Goal: Task Accomplishment & Management: Manage account settings

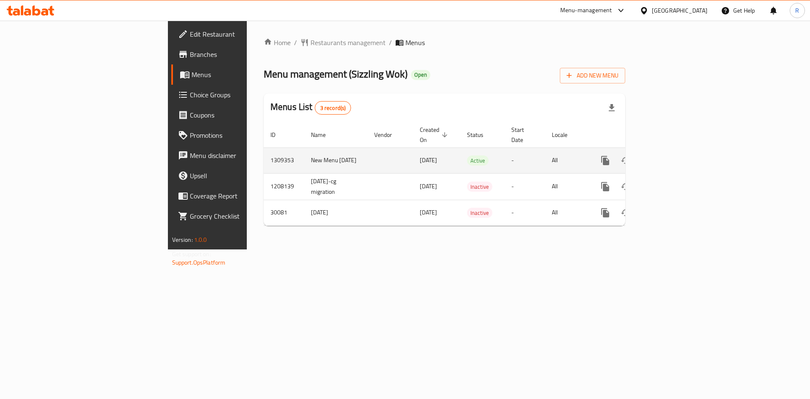
click at [676, 151] on link "enhanced table" at bounding box center [666, 161] width 20 height 20
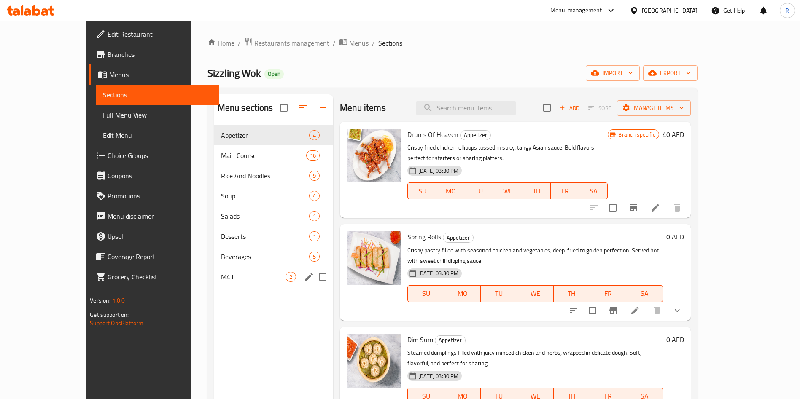
click at [214, 283] on div "M41 2" at bounding box center [273, 277] width 119 height 20
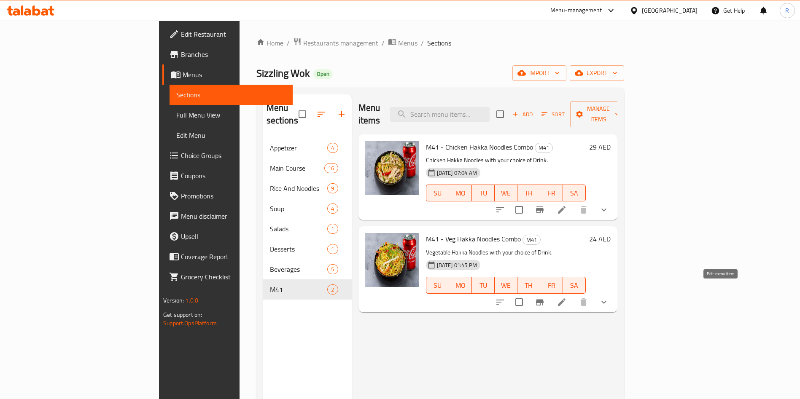
click at [566, 299] on icon at bounding box center [562, 303] width 8 height 8
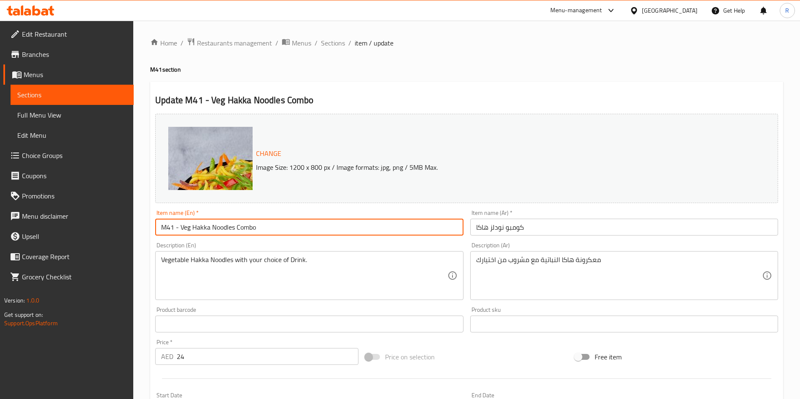
click at [192, 224] on input "M41 - Veg Hakka Noodles Combo" at bounding box center [309, 227] width 308 height 17
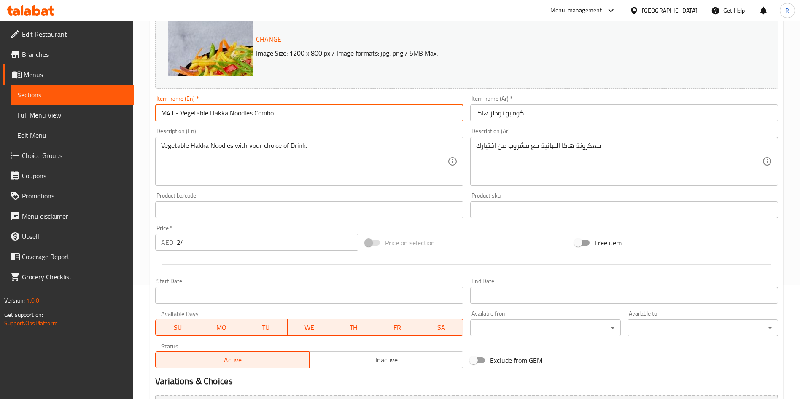
scroll to position [223, 0]
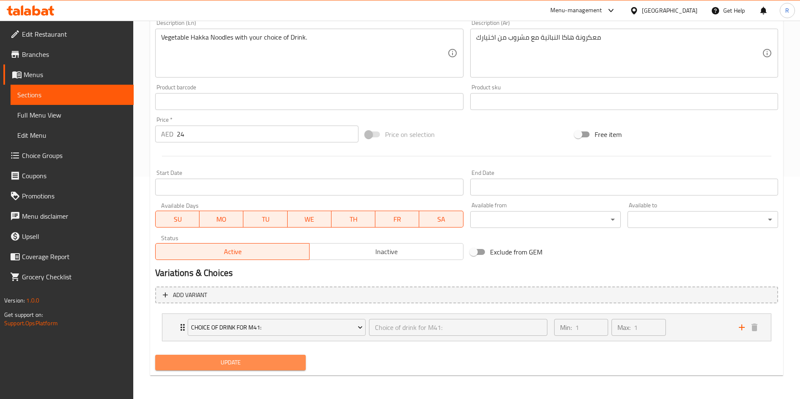
click at [275, 364] on span "Update" at bounding box center [230, 363] width 137 height 11
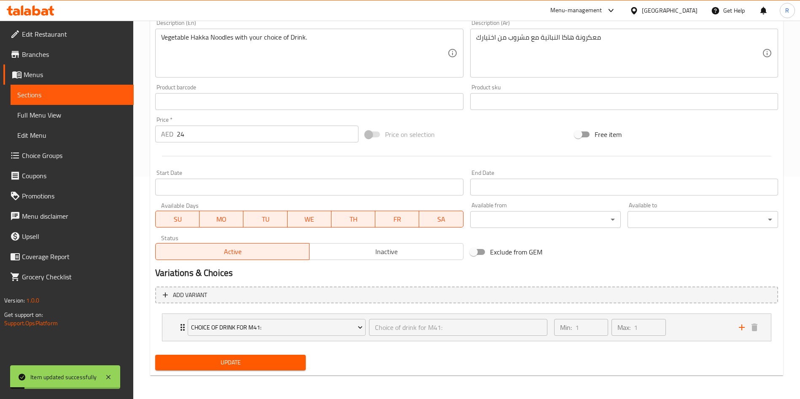
scroll to position [96, 0]
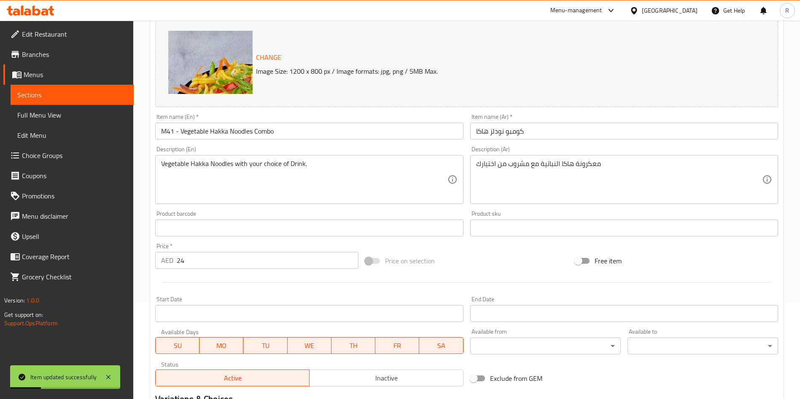
click at [208, 131] on input "M41 - Vegetable Hakka Noodles Combo" at bounding box center [309, 131] width 308 height 17
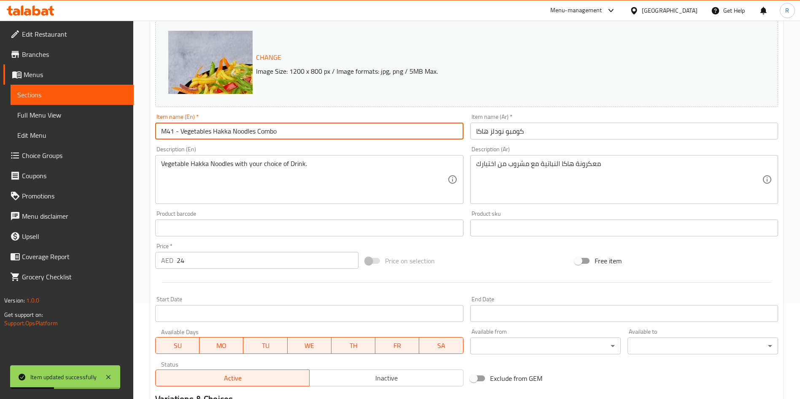
type input "M41 - Vegetables Hakka Noodles Combo"
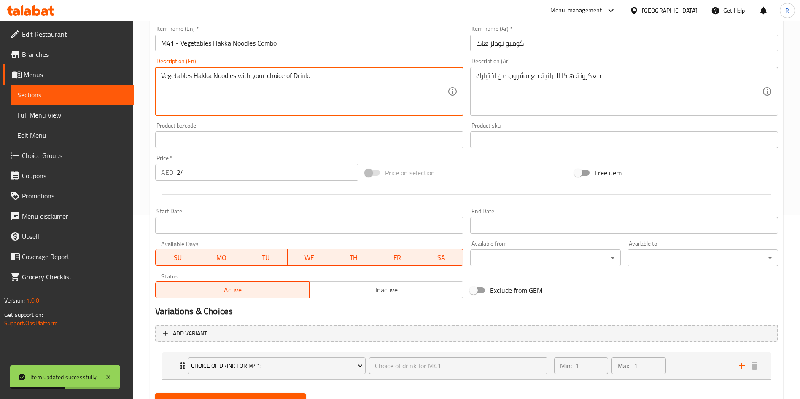
scroll to position [223, 0]
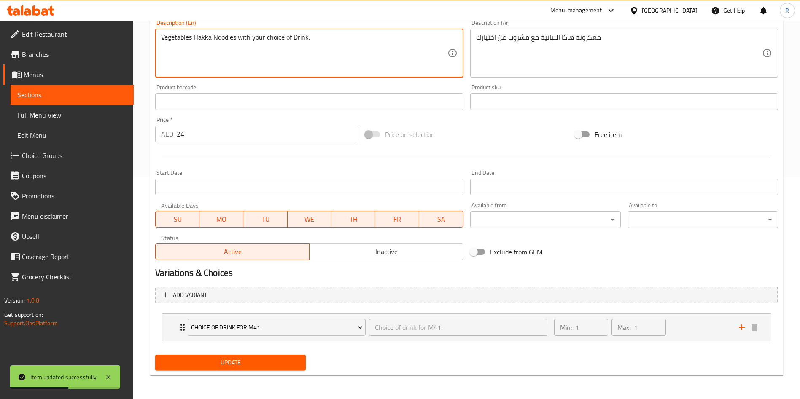
type textarea "Vegetables Hakka Noodles with your choice of Drink."
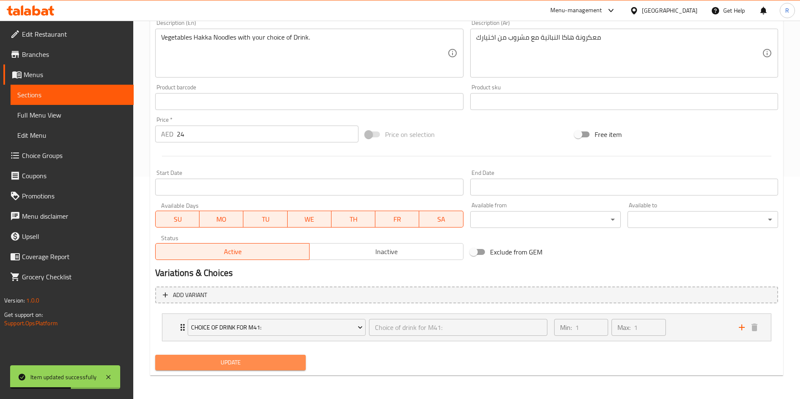
drag, startPoint x: 217, startPoint y: 358, endPoint x: 220, endPoint y: 363, distance: 4.9
click at [217, 360] on span "Update" at bounding box center [230, 363] width 137 height 11
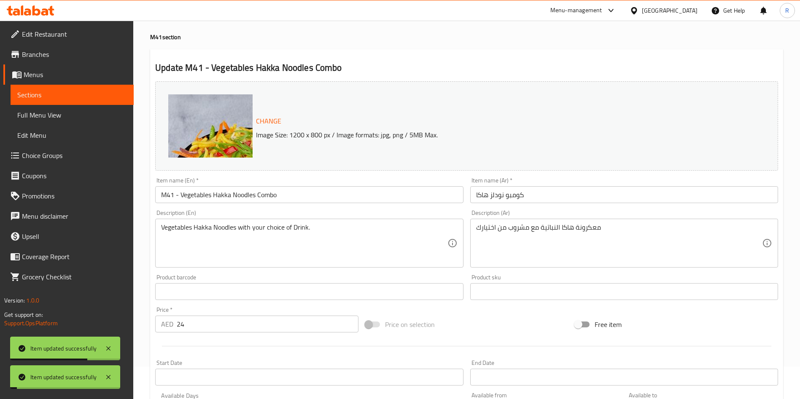
scroll to position [0, 0]
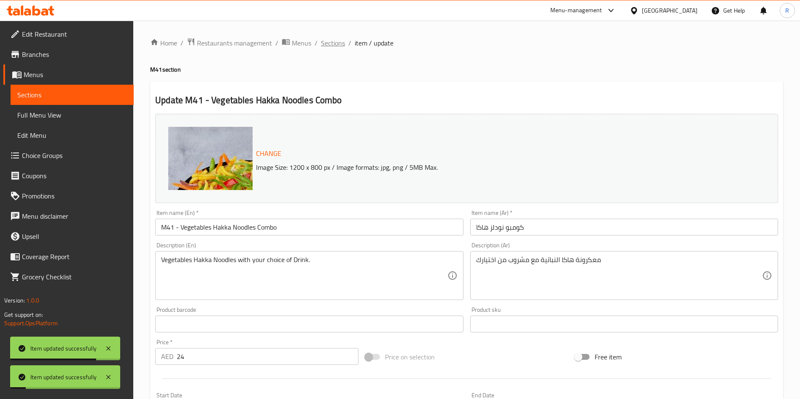
click at [328, 40] on span "Sections" at bounding box center [333, 43] width 24 height 10
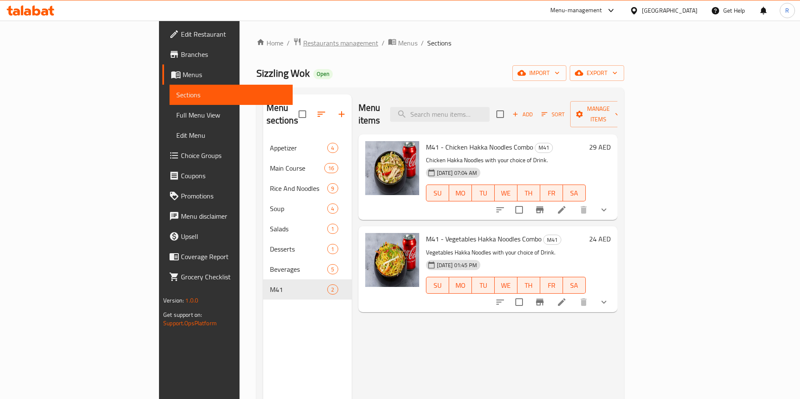
click at [303, 46] on span "Restaurants management" at bounding box center [340, 43] width 75 height 10
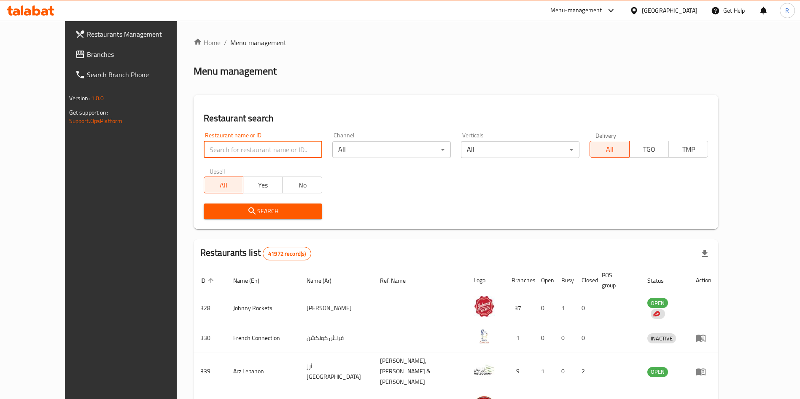
click at [253, 148] on input "search" at bounding box center [263, 149] width 119 height 17
type input "namak shamak"
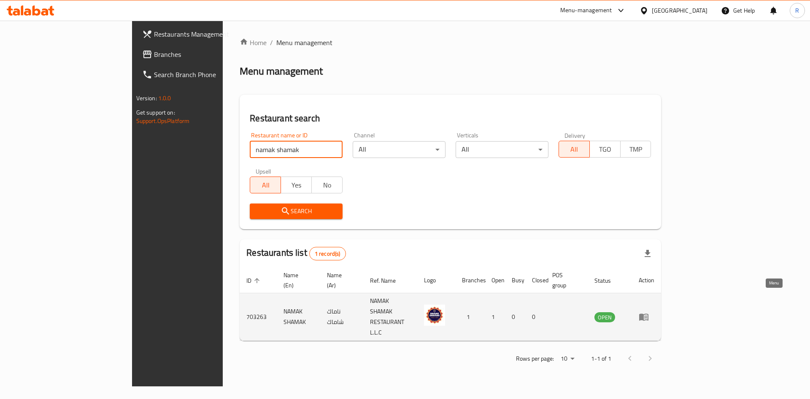
click at [649, 312] on icon "enhanced table" at bounding box center [644, 317] width 10 height 10
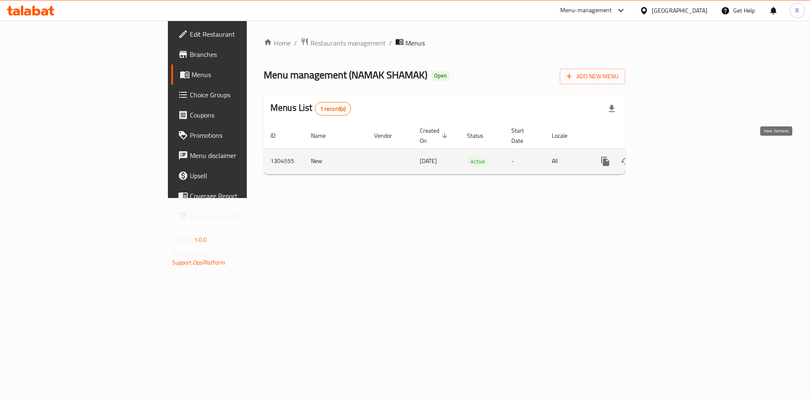
click at [670, 158] on icon "enhanced table" at bounding box center [666, 162] width 8 height 8
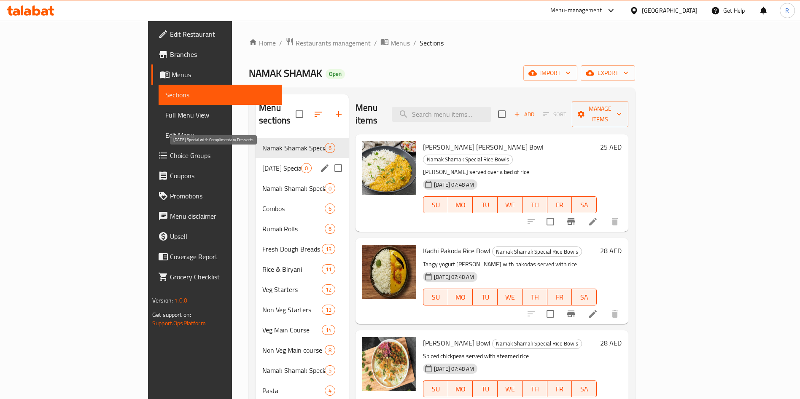
click at [262, 163] on span "[DATE] Special with Complimentary Desserts" at bounding box center [281, 168] width 39 height 10
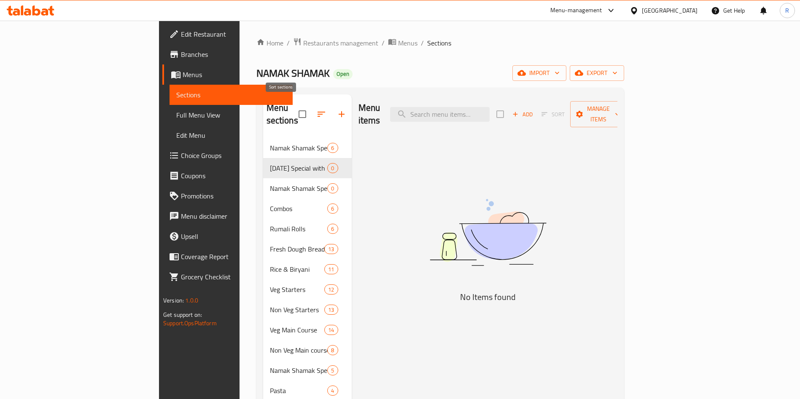
click at [316, 109] on icon "button" at bounding box center [321, 114] width 10 height 10
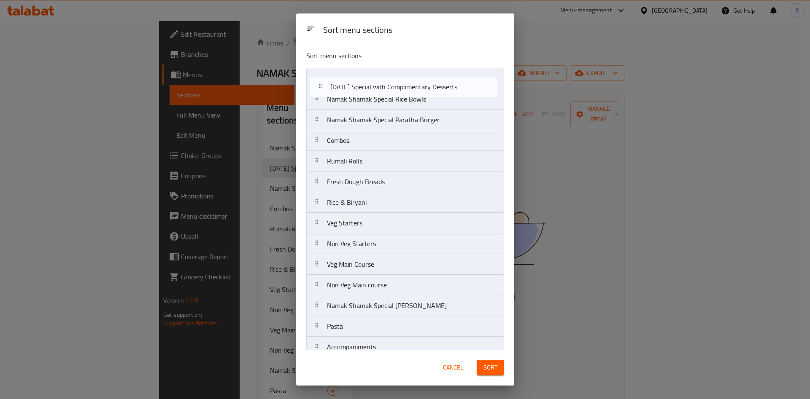
drag, startPoint x: 348, startPoint y: 101, endPoint x: 354, endPoint y: 84, distance: 17.9
click at [353, 85] on nav "Namak Shamak Special Rice Bowls [DATE] Special with Complimentary Desserts Nama…" at bounding box center [405, 233] width 198 height 331
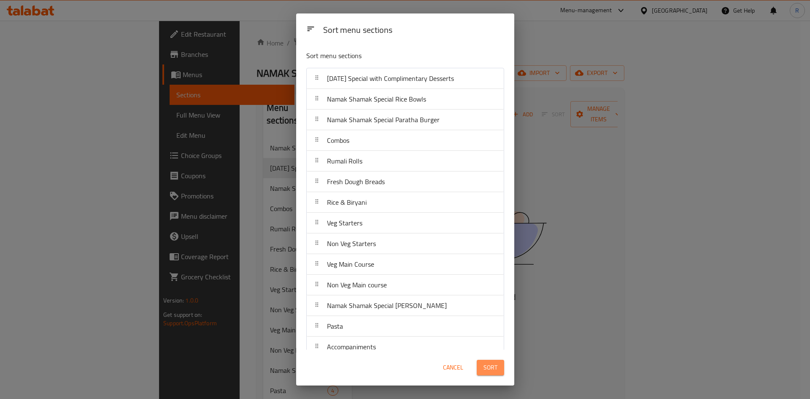
click at [497, 370] on button "Sort" at bounding box center [490, 368] width 27 height 16
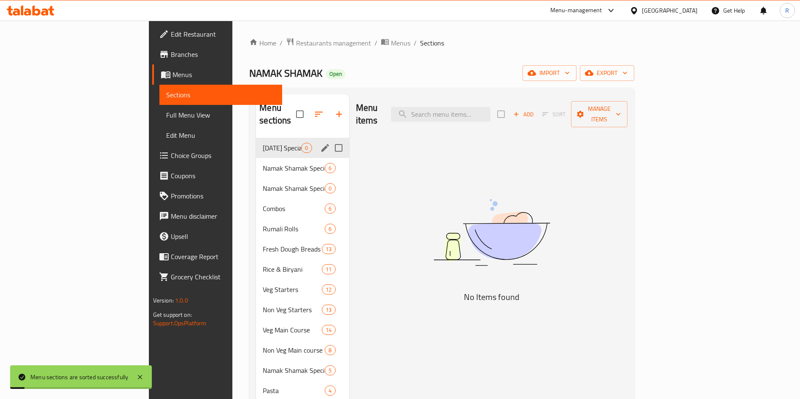
click at [256, 138] on div "[DATE] Special with Complimentary Desserts 0" at bounding box center [302, 148] width 93 height 20
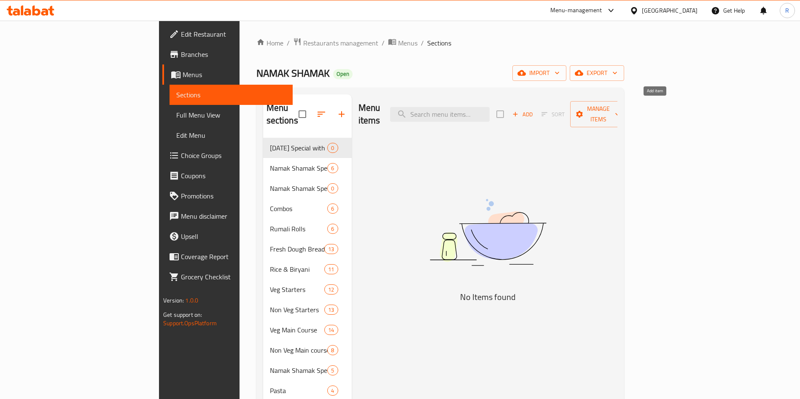
click at [519, 110] on icon "button" at bounding box center [516, 114] width 8 height 8
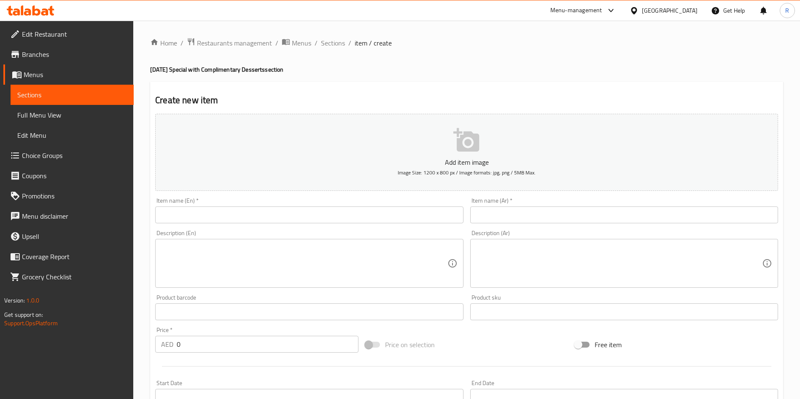
click at [356, 210] on input "text" at bounding box center [309, 215] width 308 height 17
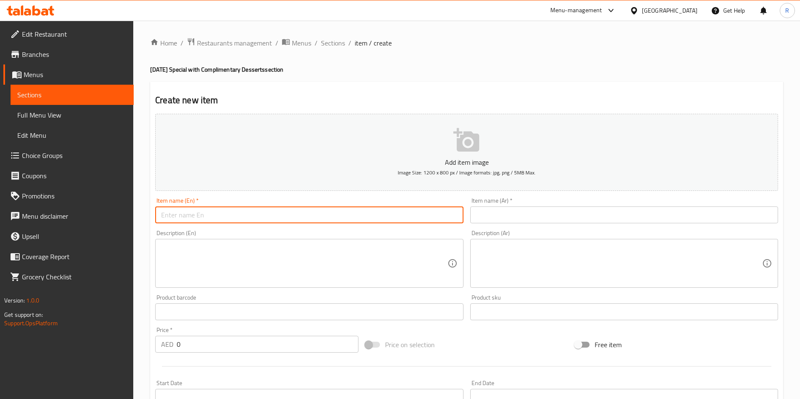
paste input "Chole Bhature with Special Patiala Lassi"
type input "Chole Bhature with Special Patiala Lassi"
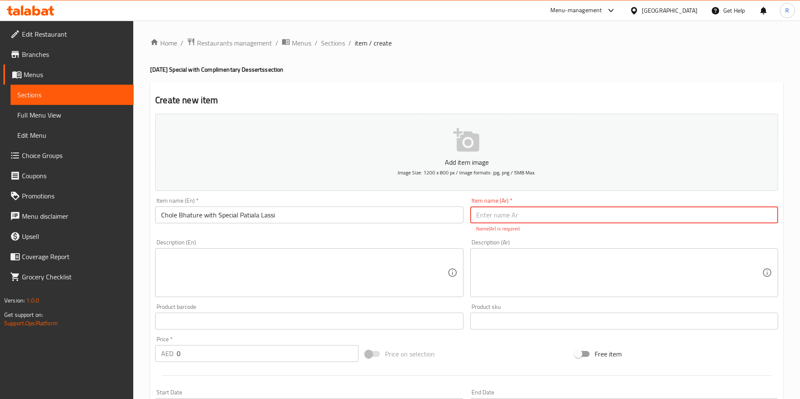
paste input "[PERSON_NAME] مع [PERSON_NAME]"
type input "[PERSON_NAME] مع [PERSON_NAME]"
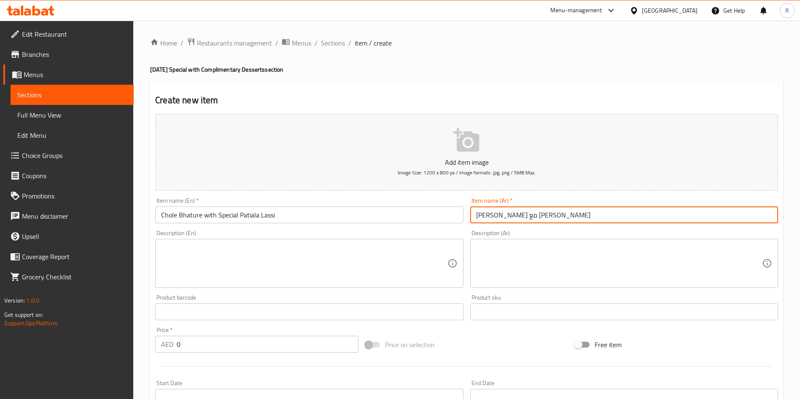
click at [295, 245] on textarea at bounding box center [304, 264] width 286 height 40
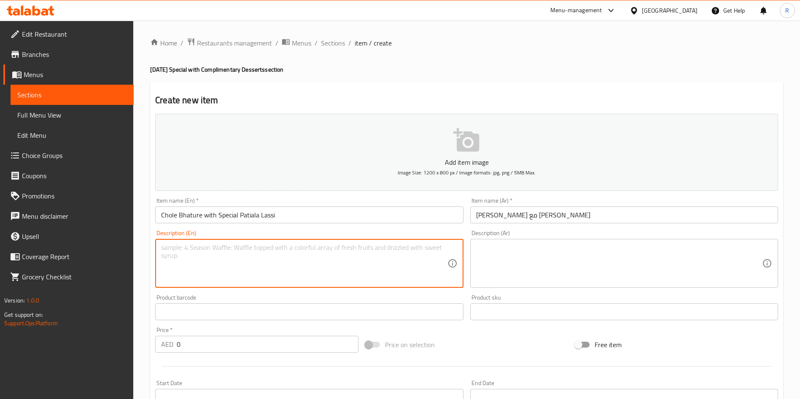
paste textarea "2 Pcs Fluffy deep-fried bread served with spiced chickpea [PERSON_NAME] and cre…"
type textarea "2 Pcs Fluffy deep-fried bread served with spiced chickpea [PERSON_NAME] and cre…"
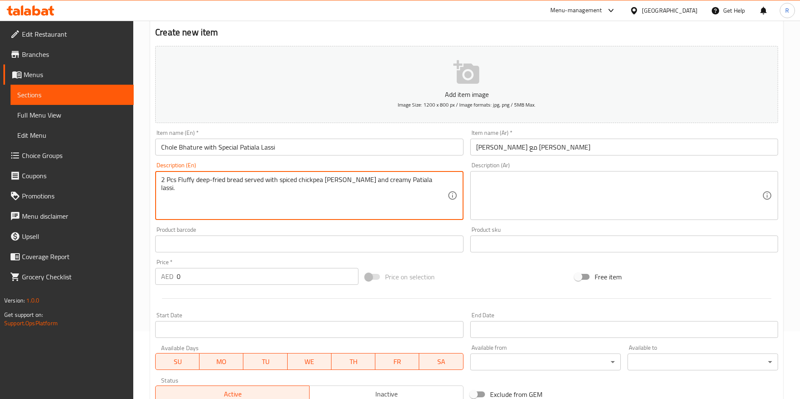
scroll to position [127, 0]
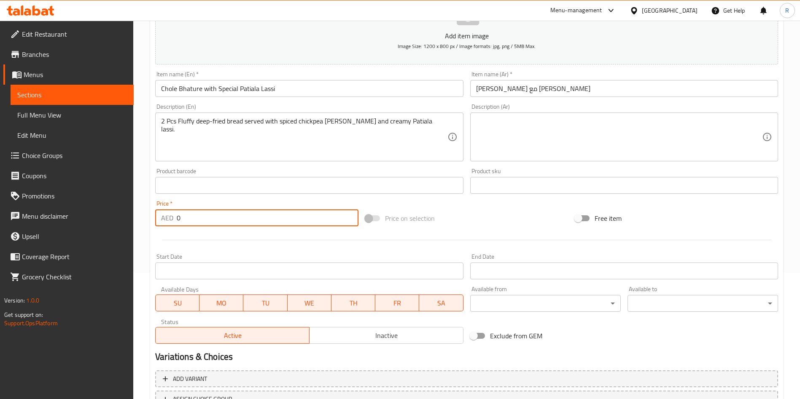
drag, startPoint x: 207, startPoint y: 218, endPoint x: 17, endPoint y: 206, distance: 190.2
click at [17, 206] on div "Edit Restaurant Branches Menus Sections Full Menu View Edit Menu Choice Groups …" at bounding box center [400, 181] width 800 height 575
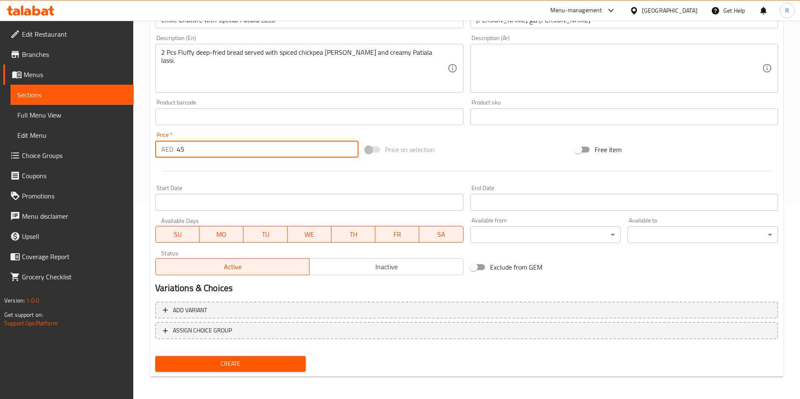
scroll to position [197, 0]
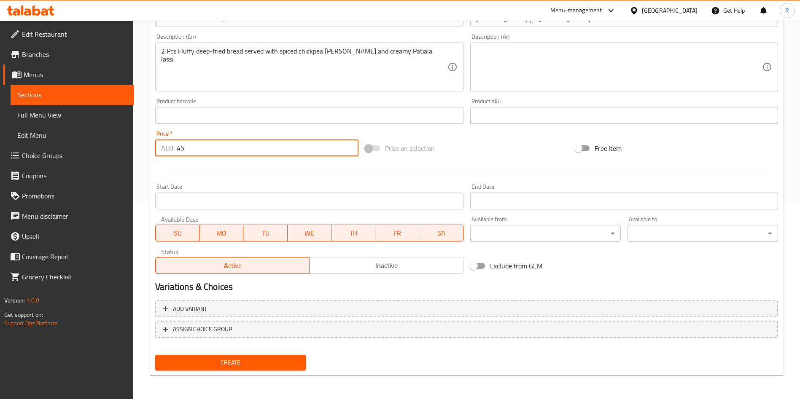
type input "45"
click at [232, 360] on span "Create" at bounding box center [230, 363] width 137 height 11
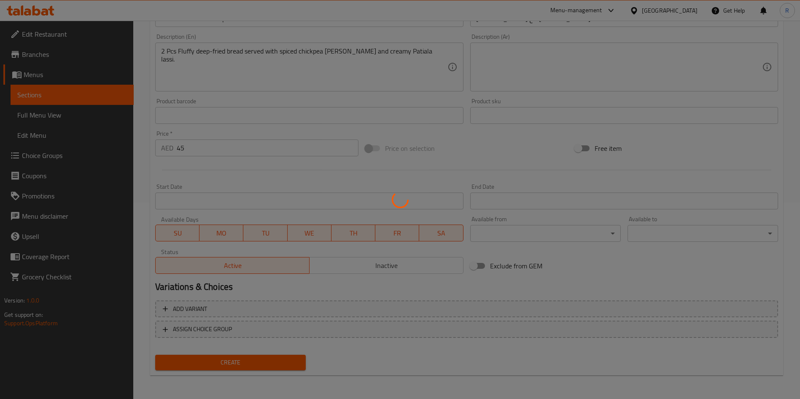
type input "0"
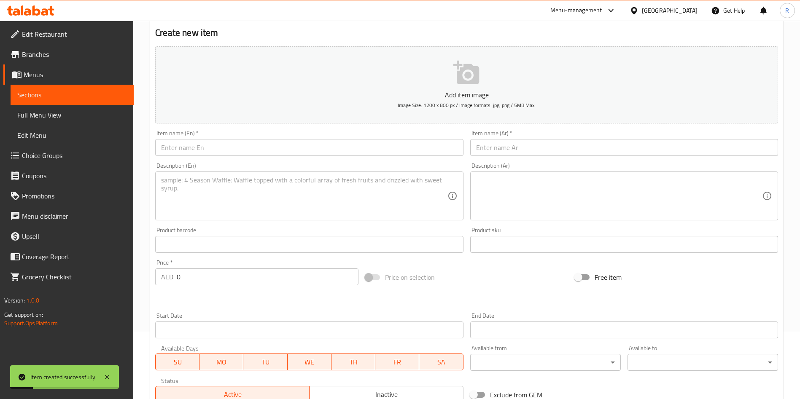
scroll to position [0, 0]
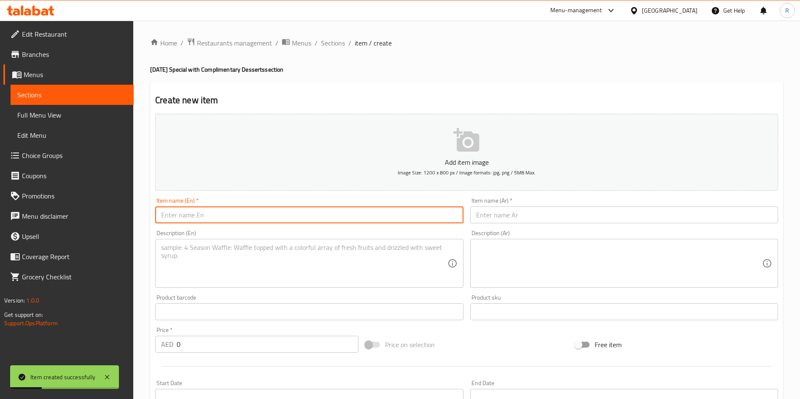
click at [273, 218] on input "text" at bounding box center [309, 215] width 308 height 17
paste input "Soya Chaap Tikka Roll with Coke"
type input "Soya Chaap Tikka Roll with Coke"
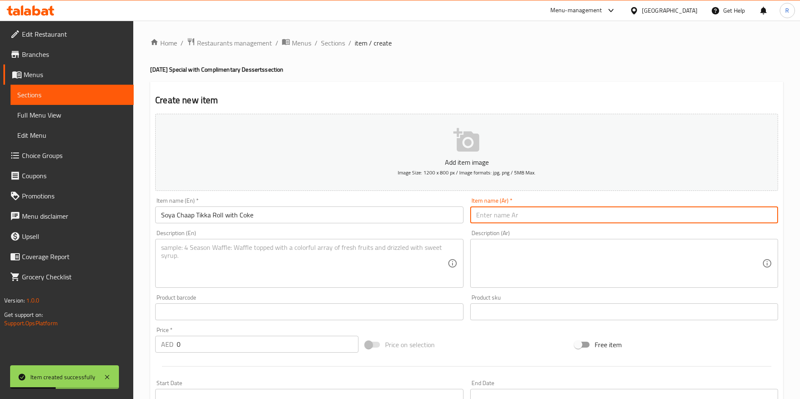
paste input "رول سوي تشاب تيكا مع كوكاكولا"
type input "رول سوي تشاب تيكا مع كوكاكولا"
click at [246, 262] on textarea at bounding box center [304, 264] width 286 height 40
paste textarea "Smoky marinated soya chaap wrapped in a soft roll, served with a refreshing Cok…"
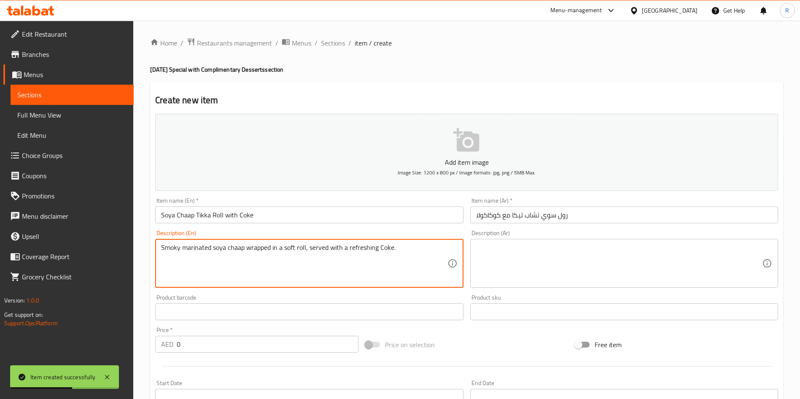
type textarea "Smoky marinated soya chaap wrapped in a soft roll, served with a refreshing Cok…"
drag, startPoint x: 213, startPoint y: 344, endPoint x: 95, endPoint y: 340, distance: 117.7
click at [96, 340] on div "Edit Restaurant Branches Menus Sections Full Menu View Edit Menu Choice Groups …" at bounding box center [400, 308] width 800 height 575
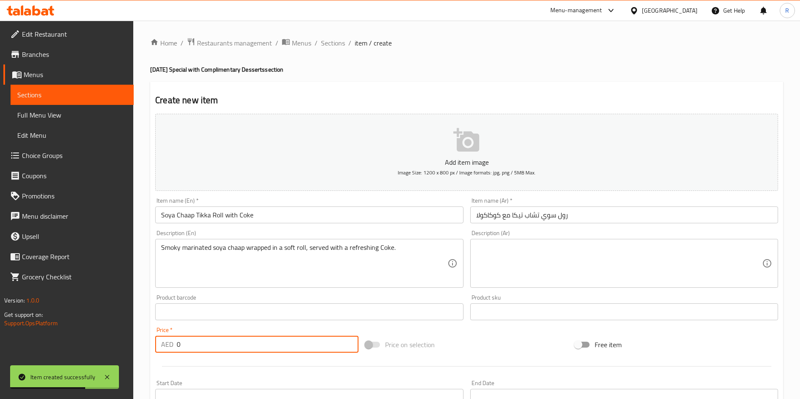
paste input "3"
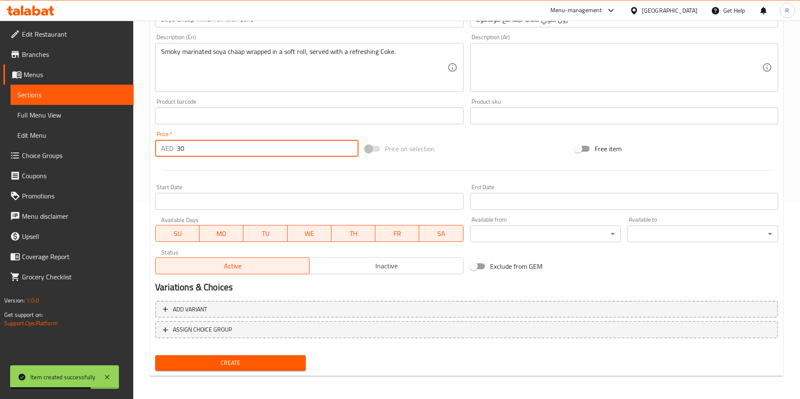
scroll to position [197, 0]
type input "30"
click at [249, 366] on span "Create" at bounding box center [230, 363] width 137 height 11
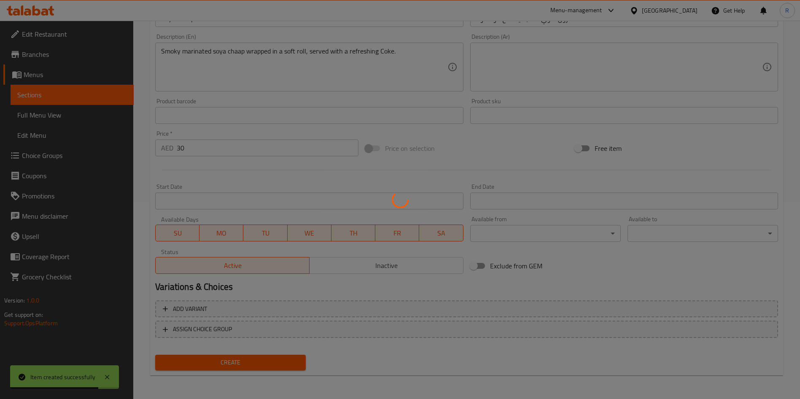
type input "0"
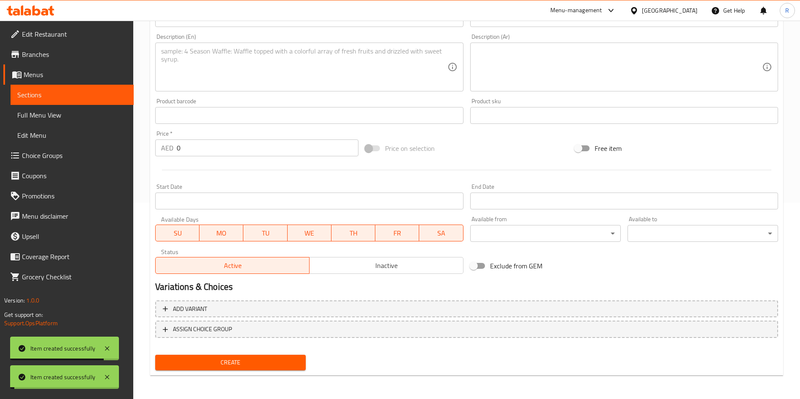
scroll to position [0, 0]
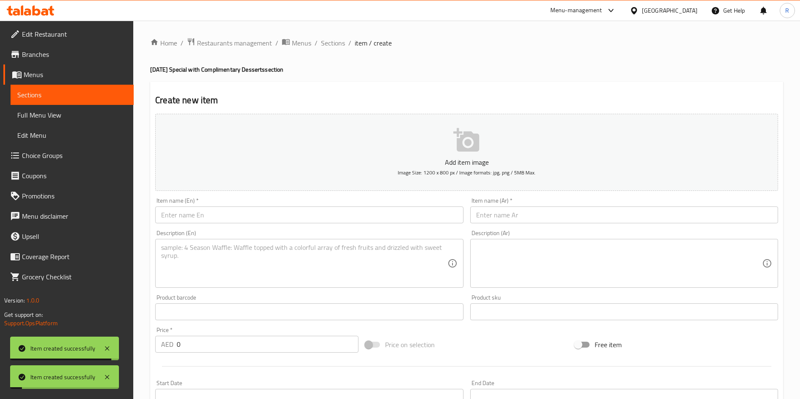
click at [289, 214] on input "text" at bounding box center [309, 215] width 308 height 17
paste input "Chicken [PERSON_NAME] Kebab Combo"
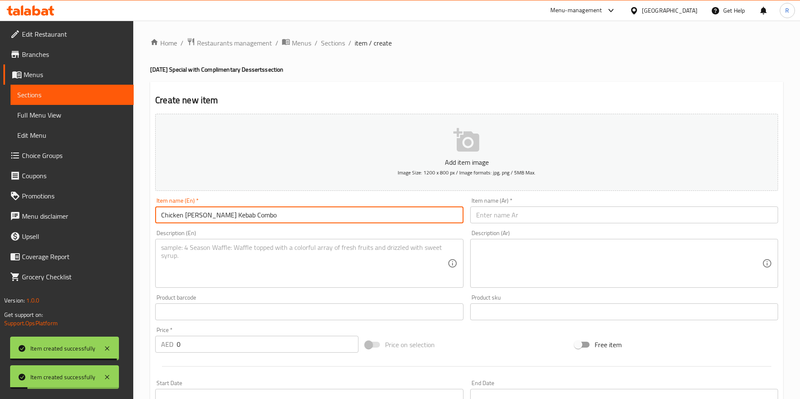
type input "Chicken [PERSON_NAME] Kebab Combo"
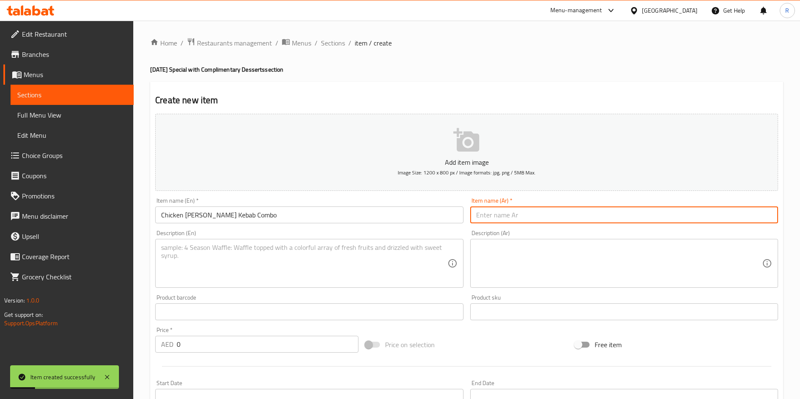
paste input "وجبة دجاج شامي كباب"
type input "وجبة دجاج شامي كباب"
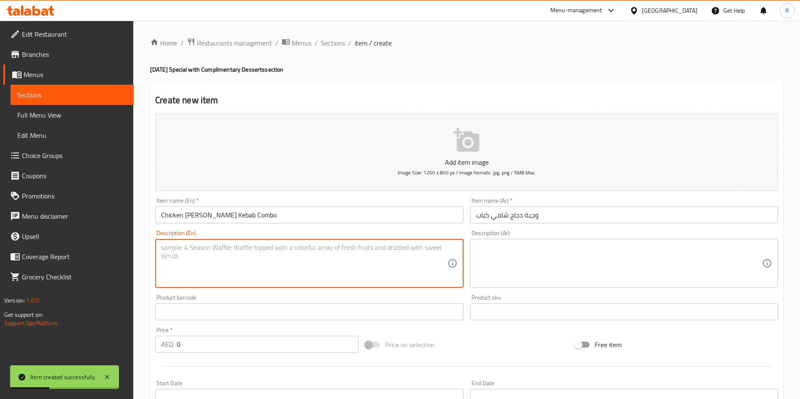
drag, startPoint x: 286, startPoint y: 274, endPoint x: 258, endPoint y: 302, distance: 39.4
click at [286, 274] on textarea at bounding box center [304, 264] width 286 height 40
paste textarea "4 Pcs Juicy chicken [PERSON_NAME] kebabs with Rumali roti and a soft drink (Pep…"
type textarea "4 Pcs Juicy chicken [PERSON_NAME] kebabs with Rumali roti and a soft drink (Pep…"
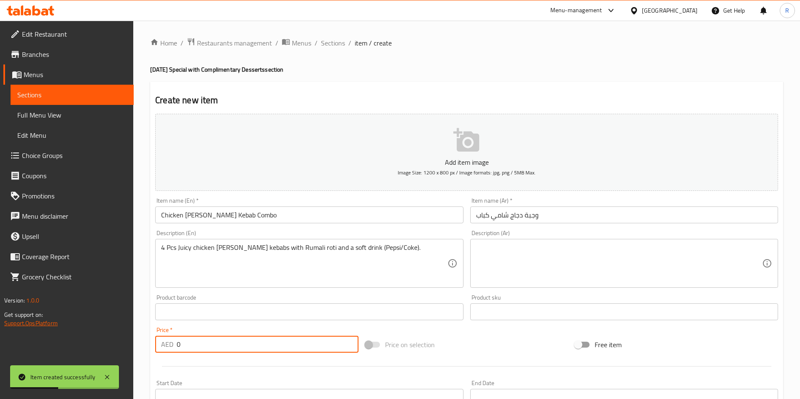
drag, startPoint x: 118, startPoint y: 331, endPoint x: 43, endPoint y: 324, distance: 75.4
click at [43, 324] on div "Edit Restaurant Branches Menus Sections Full Menu View Edit Menu Choice Groups …" at bounding box center [400, 308] width 800 height 575
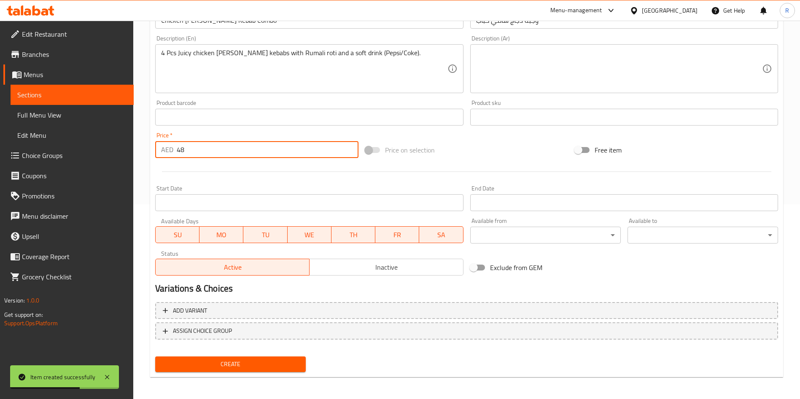
scroll to position [197, 0]
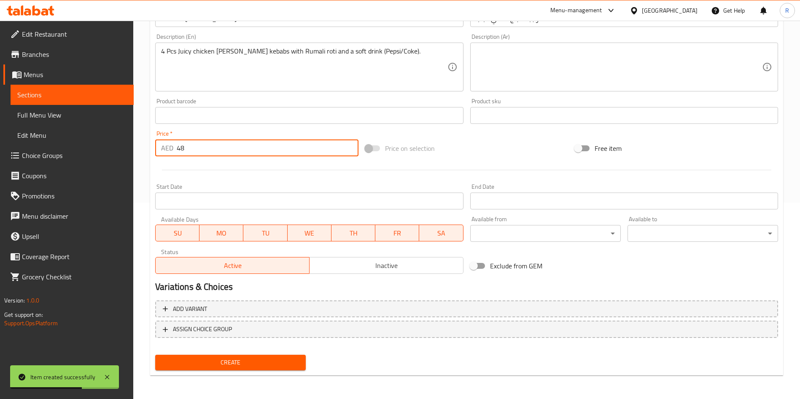
type input "48"
click at [241, 359] on span "Create" at bounding box center [230, 363] width 137 height 11
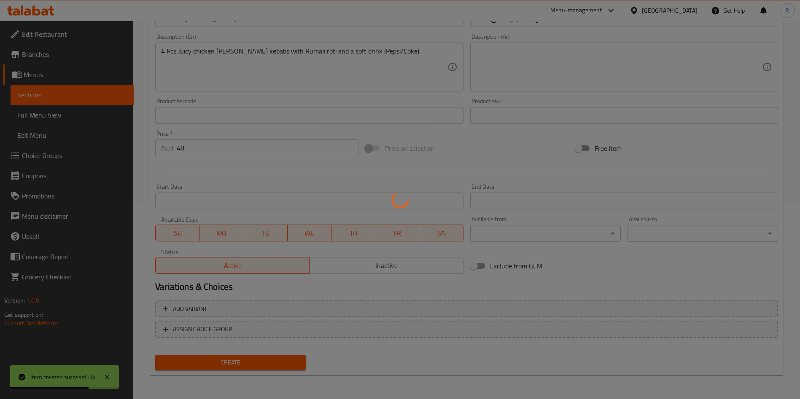
type input "0"
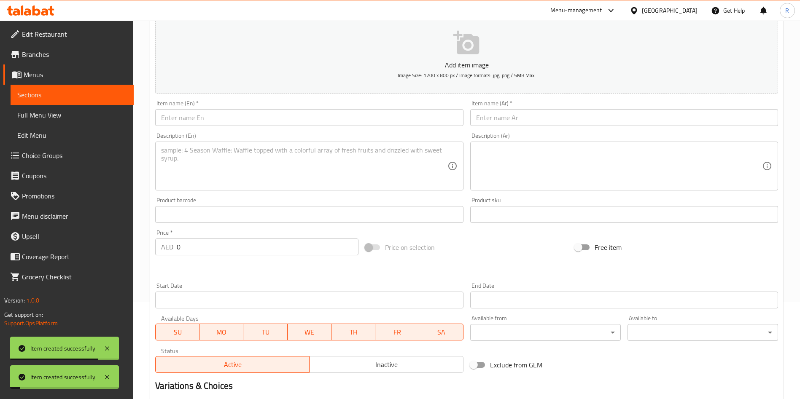
scroll to position [0, 0]
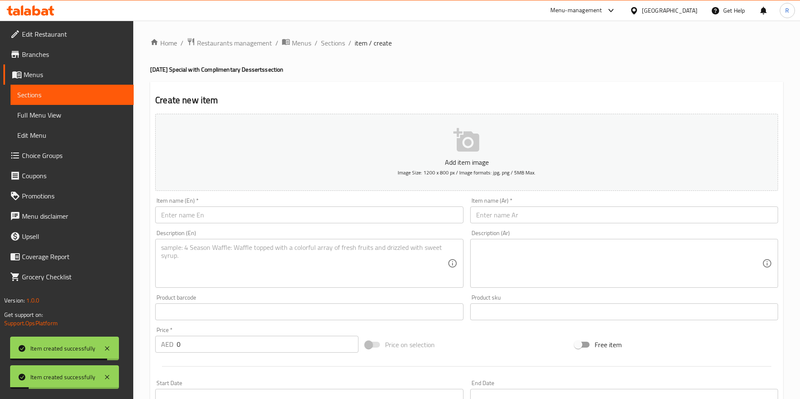
click at [274, 216] on input "text" at bounding box center [309, 215] width 308 height 17
paste input "Special Dal Makhni with Butter Naan & Patiala Lassi"
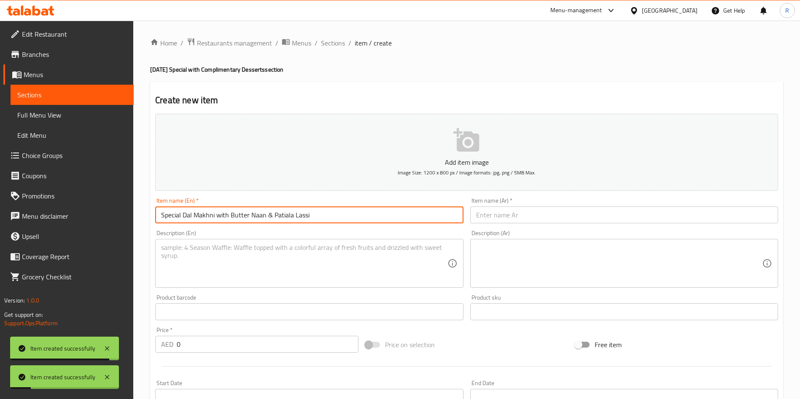
type input "Special Dal Makhni with Butter Naan & Patiala Lassi"
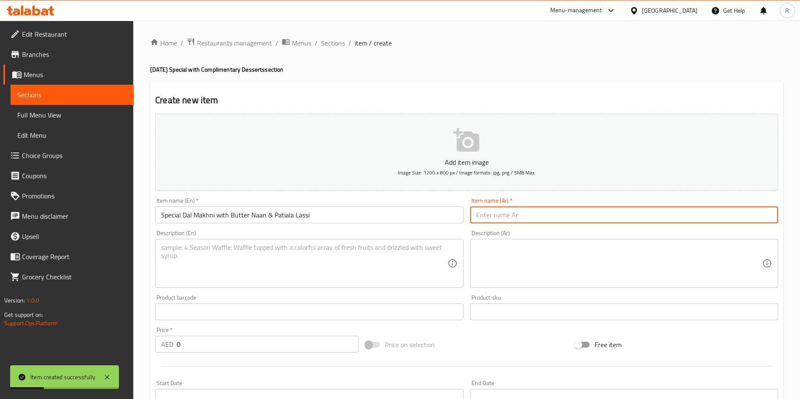
paste input "دال مخني خاص مع خبز نان بالزبدة ولاسي باتيالا"
type input "دال مخني خاص مع خبز نان بالزبدة ولاسي باتيالا"
click at [205, 266] on textarea at bounding box center [304, 264] width 286 height 40
paste textarea "Slow-cooked creamy lentils paired with buttery naan and chilled Patiala lassi."
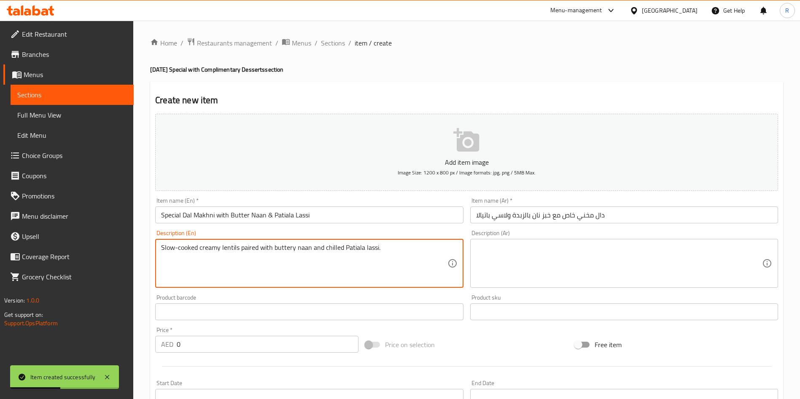
type textarea "Slow-cooked creamy lentils paired with buttery naan and chilled Patiala lassi."
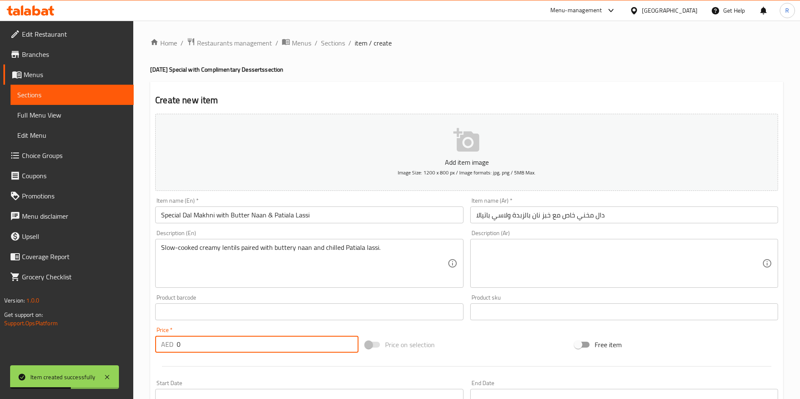
drag, startPoint x: 213, startPoint y: 342, endPoint x: 122, endPoint y: 333, distance: 91.9
click at [62, 337] on div "Edit Restaurant Branches Menus Sections Full Menu View Edit Menu Choice Groups …" at bounding box center [400, 308] width 800 height 575
paste input "65"
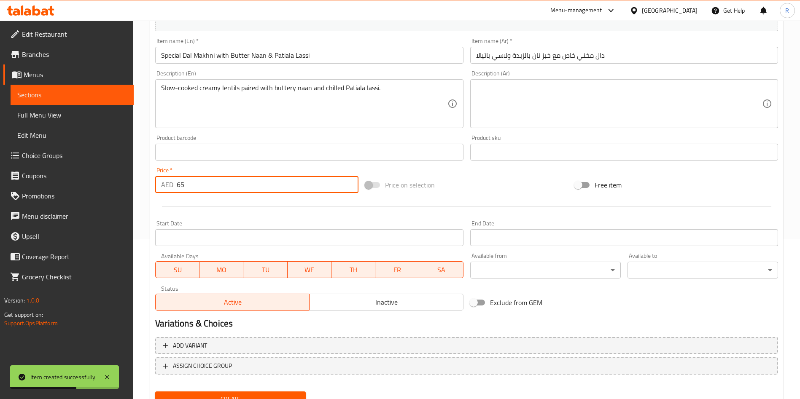
scroll to position [197, 0]
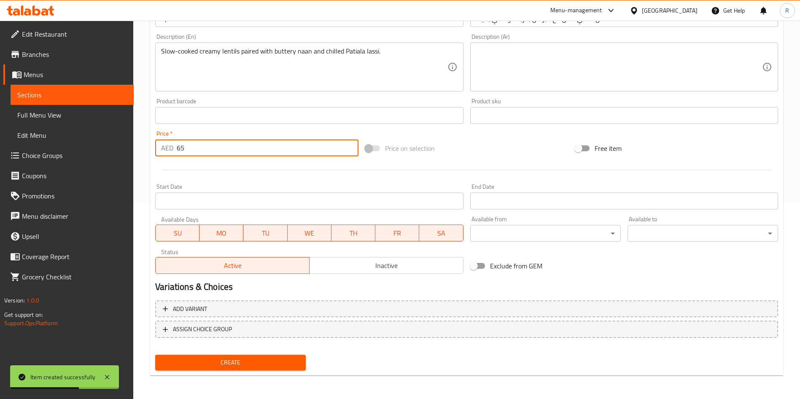
type input "65"
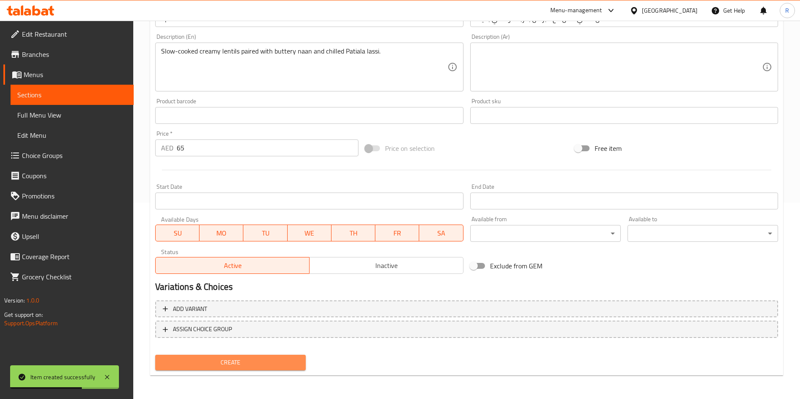
drag, startPoint x: 229, startPoint y: 362, endPoint x: 232, endPoint y: 368, distance: 6.6
click at [230, 366] on span "Create" at bounding box center [230, 363] width 137 height 11
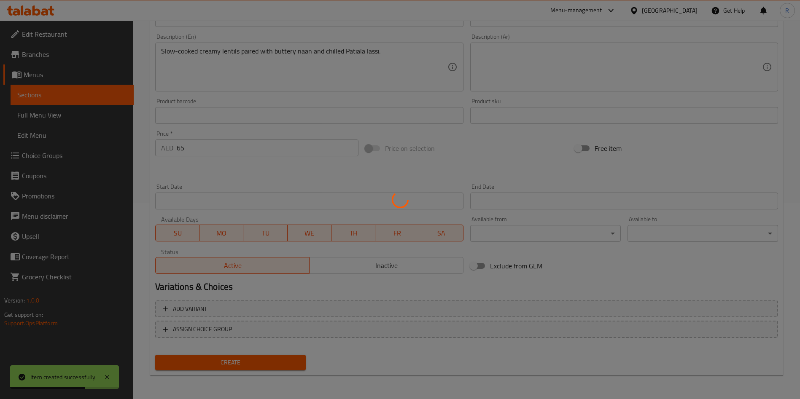
type input "0"
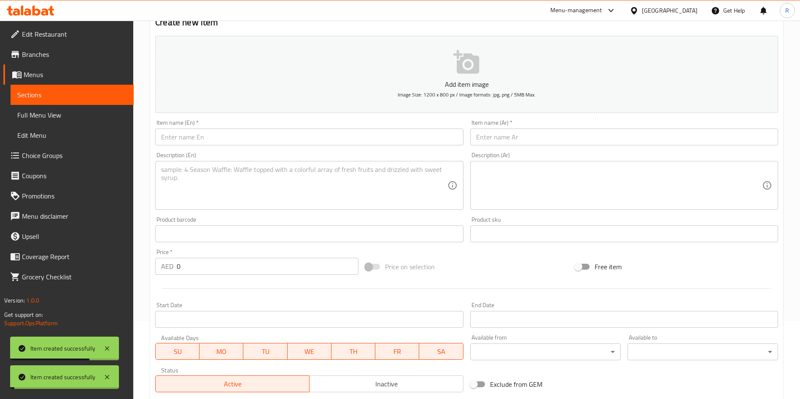
scroll to position [0, 0]
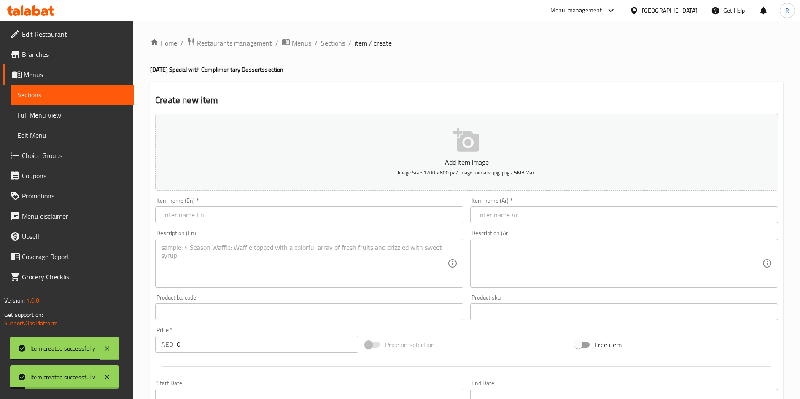
click at [237, 223] on div "Item name (En)   * Item name (En) *" at bounding box center [309, 210] width 315 height 32
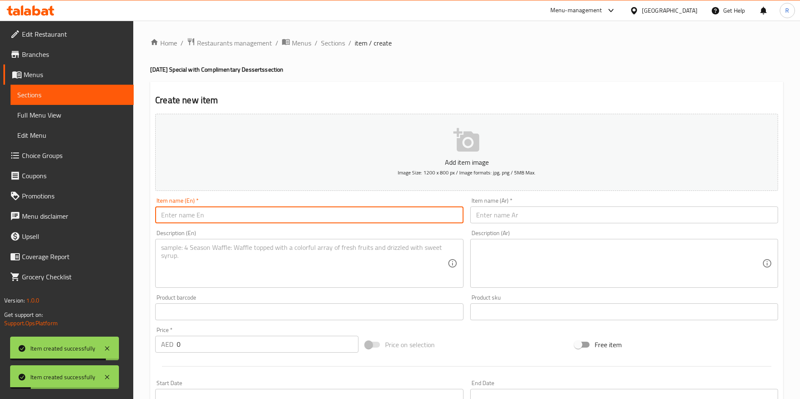
click at [237, 223] on input "text" at bounding box center [309, 215] width 308 height 17
click at [252, 218] on input "text" at bounding box center [309, 215] width 308 height 17
paste input "Palak Paneer with Laccha Paratha & Green Salad"
type input "Palak Paneer with Laccha Paratha & Green Salad"
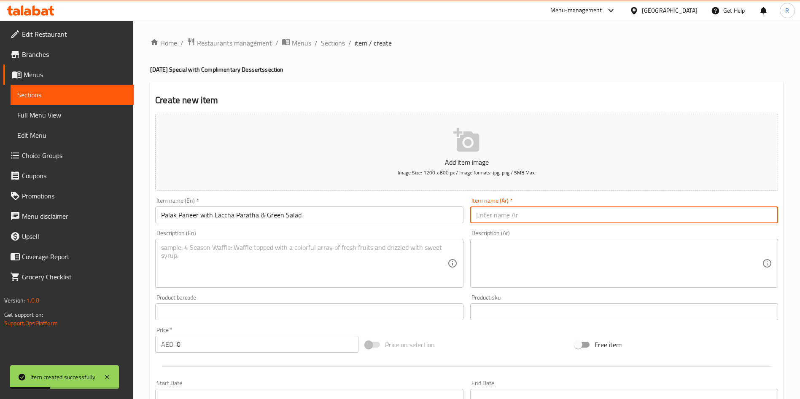
paste input "سبانخ بالبانير مع براشاتا لاشا وسلطة خضراء"
type input "سبانخ بالبانير مع براشاتا لاشا وسلطة خضراء"
click at [252, 262] on textarea at bounding box center [304, 264] width 286 height 40
paste textarea "Soft paneer in spiced spinach [PERSON_NAME], served with layered paratha and fr…"
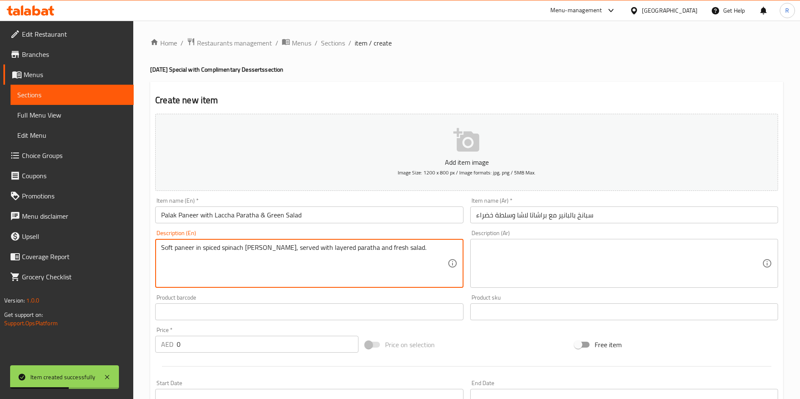
type textarea "Soft paneer in spiced spinach [PERSON_NAME], served with layered paratha and fr…"
drag, startPoint x: 112, startPoint y: 342, endPoint x: 97, endPoint y: 341, distance: 15.6
click at [97, 342] on div "Edit Restaurant Branches Menus Sections Full Menu View Edit Menu Choice Groups …" at bounding box center [400, 308] width 800 height 575
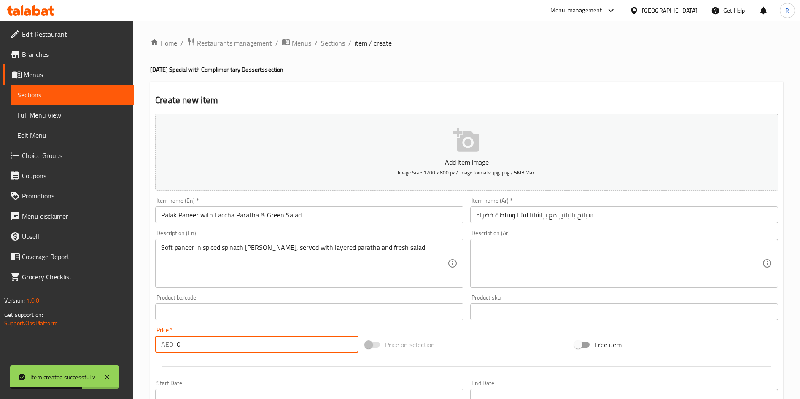
paste input "65"
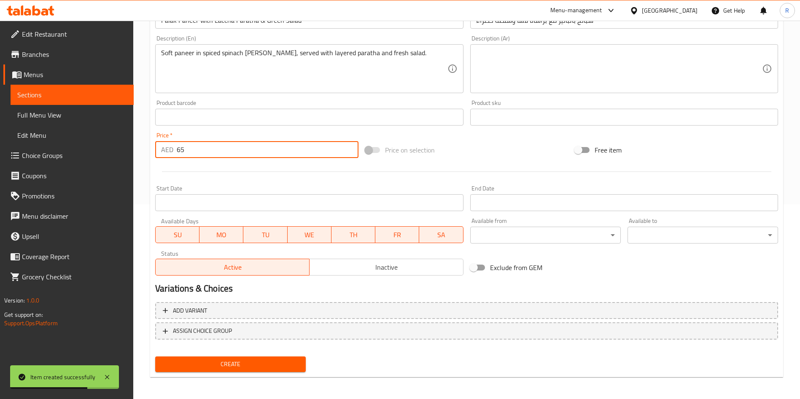
scroll to position [197, 0]
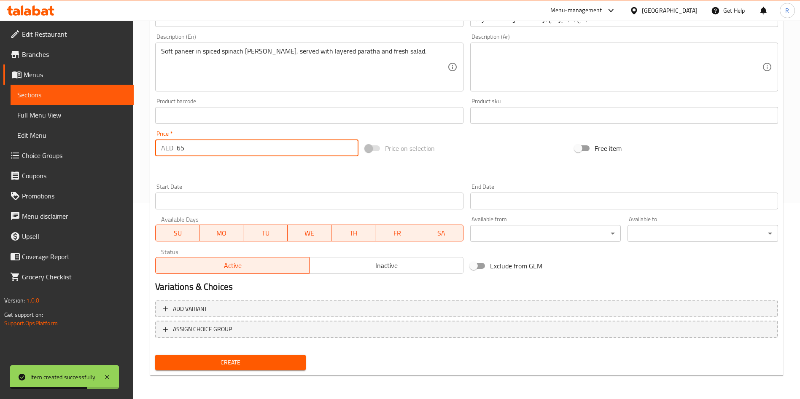
type input "65"
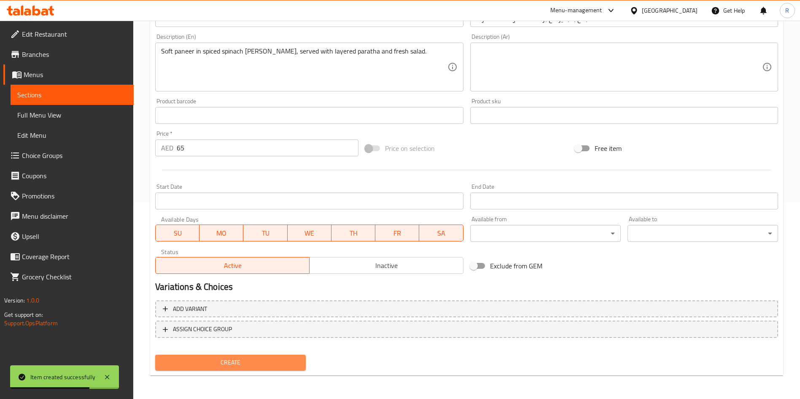
drag, startPoint x: 253, startPoint y: 360, endPoint x: 251, endPoint y: 365, distance: 5.2
click at [252, 361] on span "Create" at bounding box center [230, 363] width 137 height 11
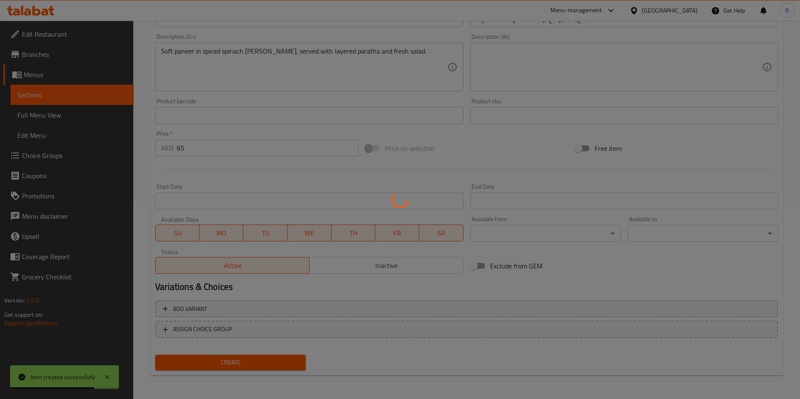
type input "0"
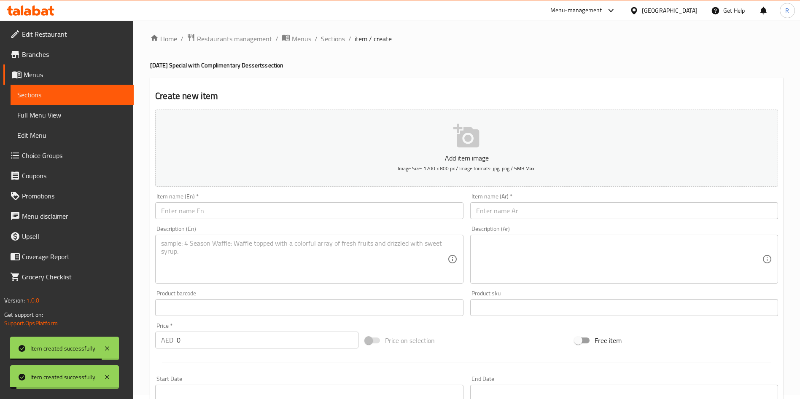
scroll to position [0, 0]
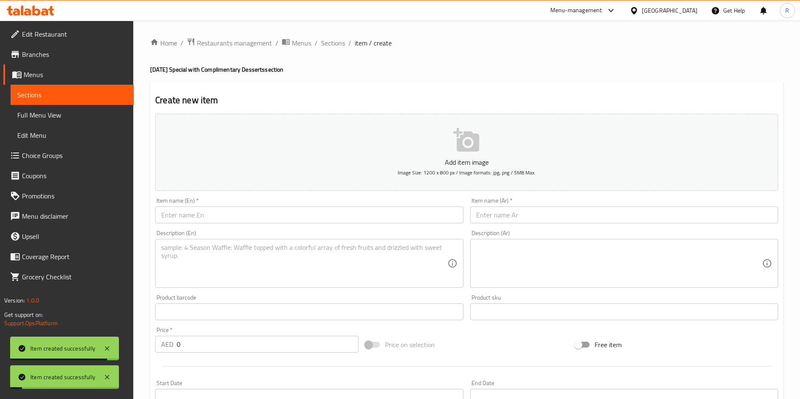
click at [275, 213] on input "text" at bounding box center [309, 215] width 308 height 17
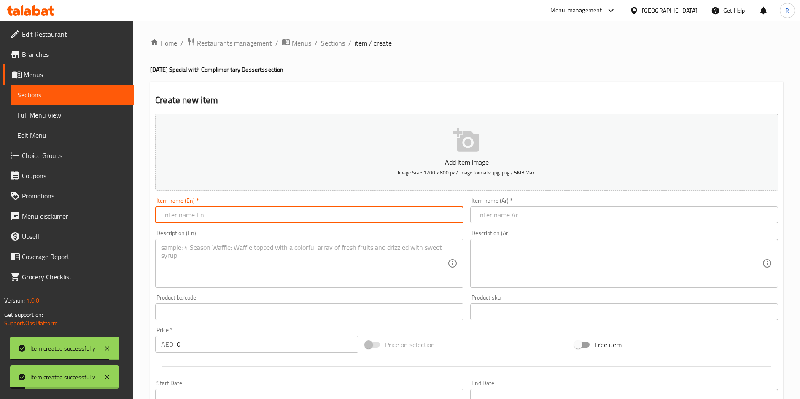
paste input "Butter Chicken Meal"
type input "Butter Chicken Meal"
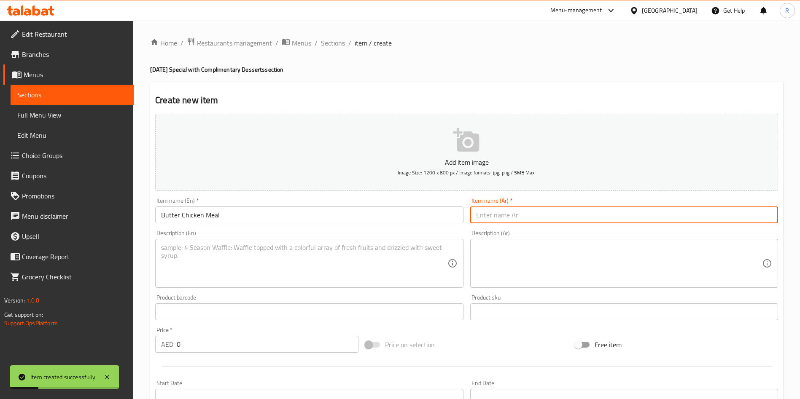
paste input "وجبة دجاج بالزبدة"
type input "وجبة دجاج بالزبدة"
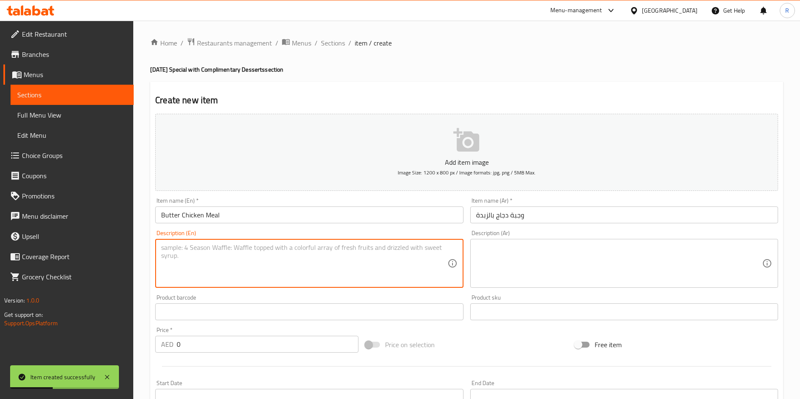
click at [243, 275] on textarea at bounding box center [304, 264] width 286 height 40
paste textarea "Rich, creamy butter chicken served with Rumali roti, fresh salad, and a soft dr…"
type textarea "Rich, creamy butter chicken served with Rumali roti, fresh salad, and a soft dr…"
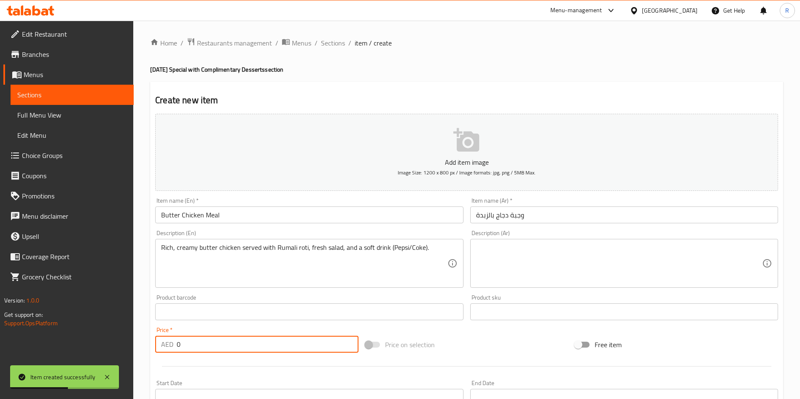
drag, startPoint x: 137, startPoint y: 342, endPoint x: 38, endPoint y: 343, distance: 98.7
click at [35, 343] on div "Edit Restaurant Branches Menus Sections Full Menu View Edit Menu Choice Groups …" at bounding box center [400, 308] width 800 height 575
paste input "78"
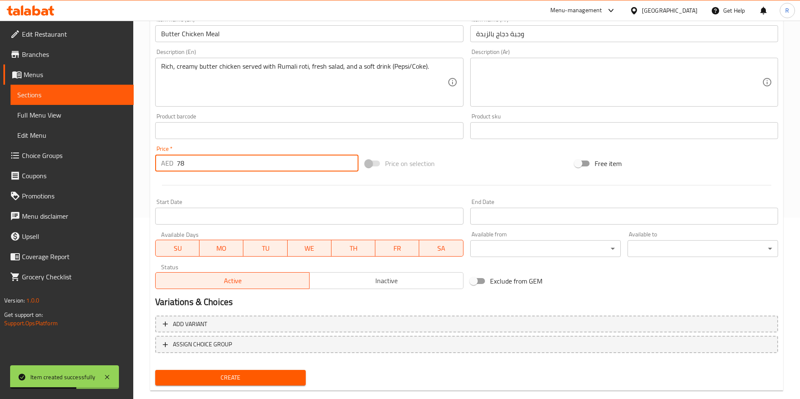
scroll to position [197, 0]
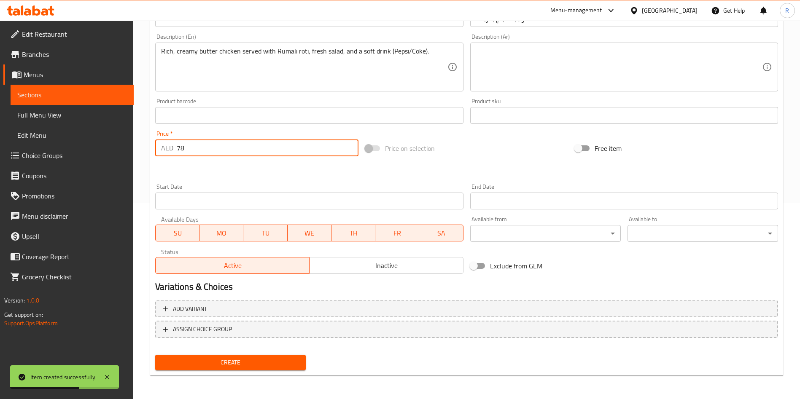
type input "78"
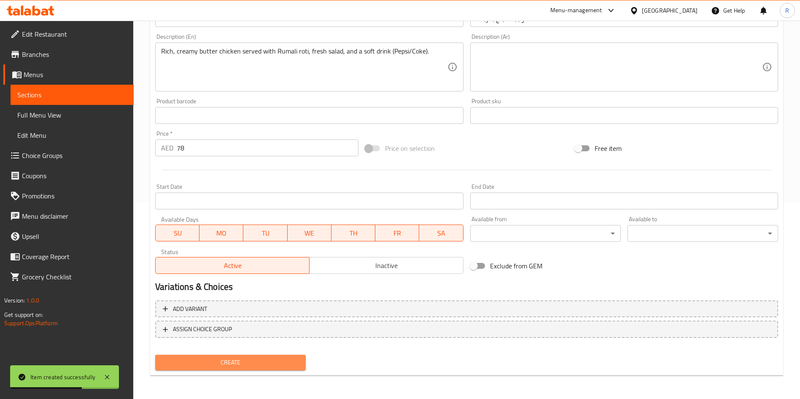
click at [243, 363] on span "Create" at bounding box center [230, 363] width 137 height 11
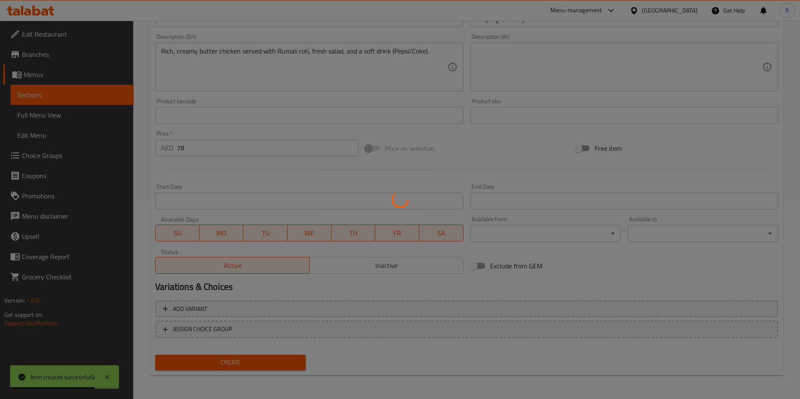
type input "0"
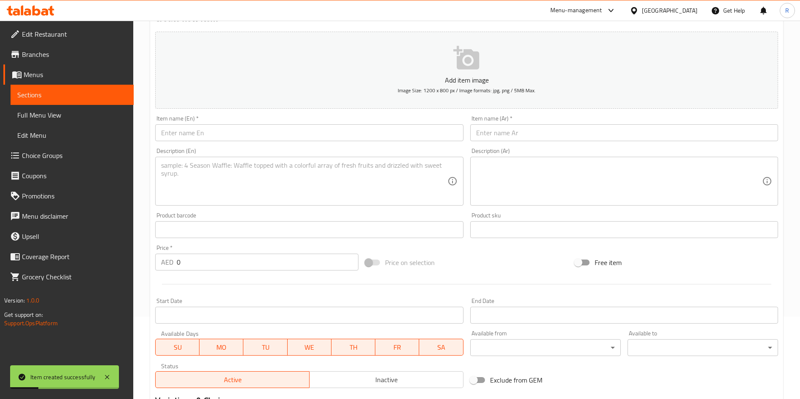
scroll to position [0, 0]
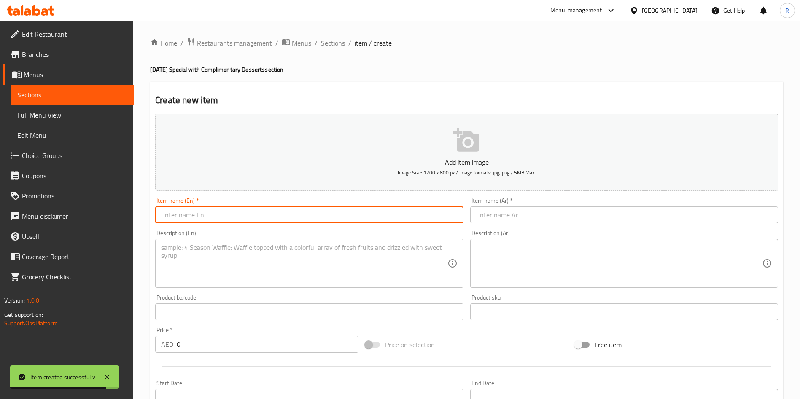
click at [251, 213] on input "text" at bounding box center [309, 215] width 308 height 17
paste input "Special Palak Chicken with Laccha Paratha & Salad"
type input "Special Palak Chicken with Laccha Paratha & Salad"
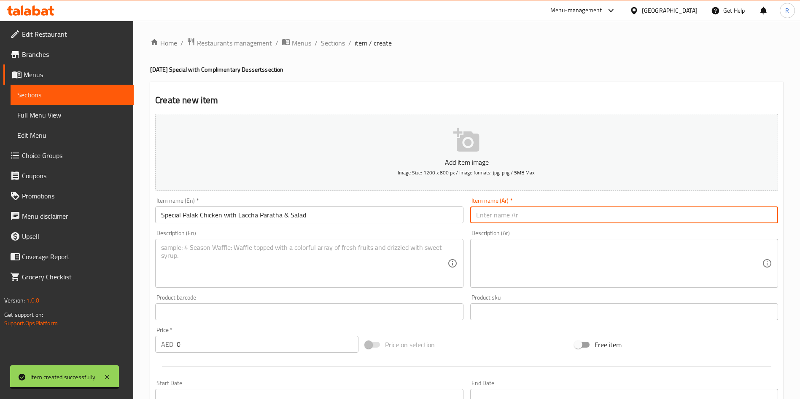
paste input "دجاج بالسبانخ الخاص مع براشاتا لاشا وسلطة"
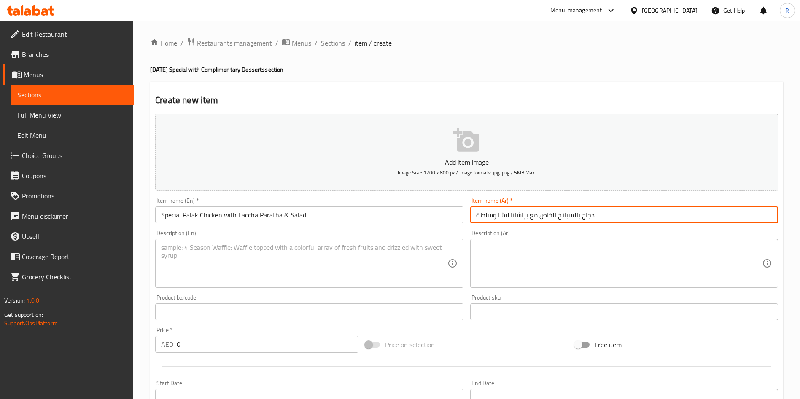
type input "دجاج بالسبانخ الخاص مع براشاتا لاشا وسلطة"
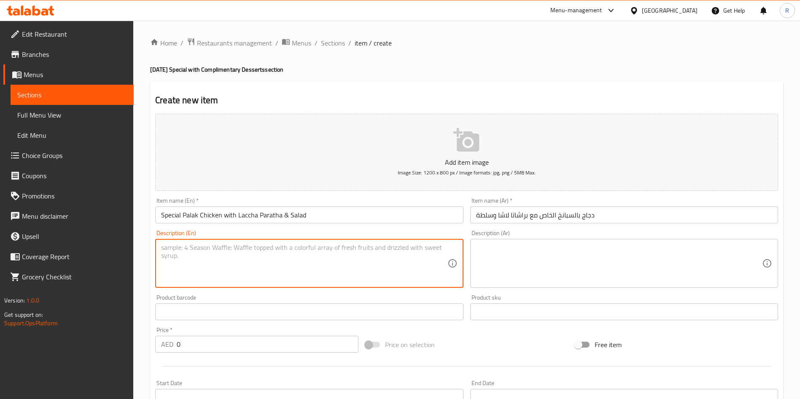
click at [260, 260] on textarea at bounding box center [304, 264] width 286 height 40
paste textarea "Tender chicken in spiced spinach gravy, served with paratha and fresh salad."
type textarea "Tender chicken in spiced spinach gravy, served with paratha and fresh salad."
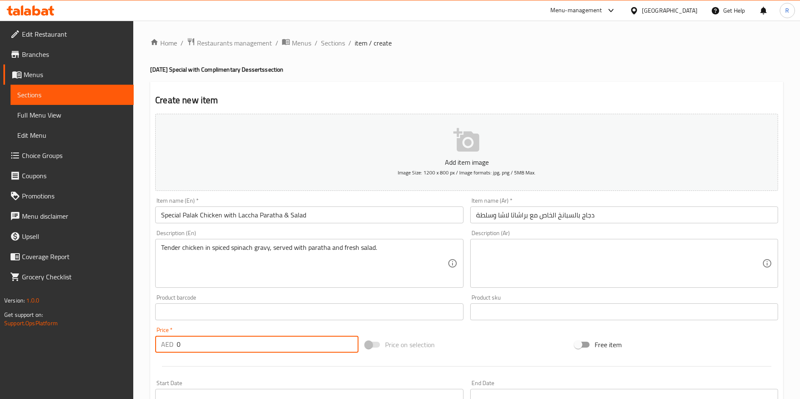
drag, startPoint x: 236, startPoint y: 345, endPoint x: 97, endPoint y: 337, distance: 139.4
click at [97, 337] on div "Edit Restaurant Branches Menus Sections Full Menu View Edit Menu Choice Groups …" at bounding box center [400, 308] width 800 height 575
paste input "65"
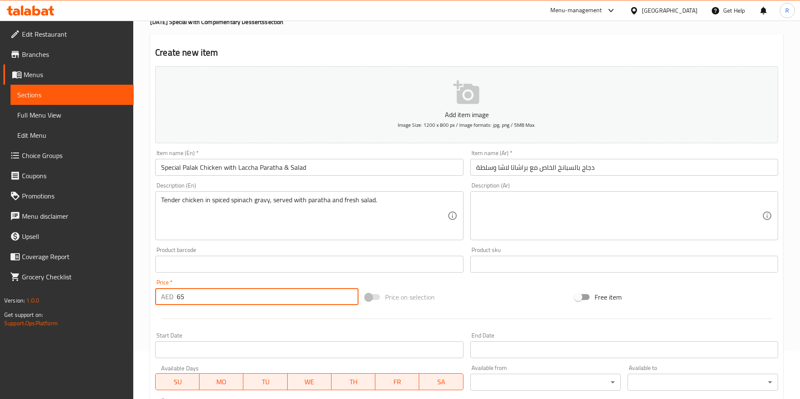
scroll to position [190, 0]
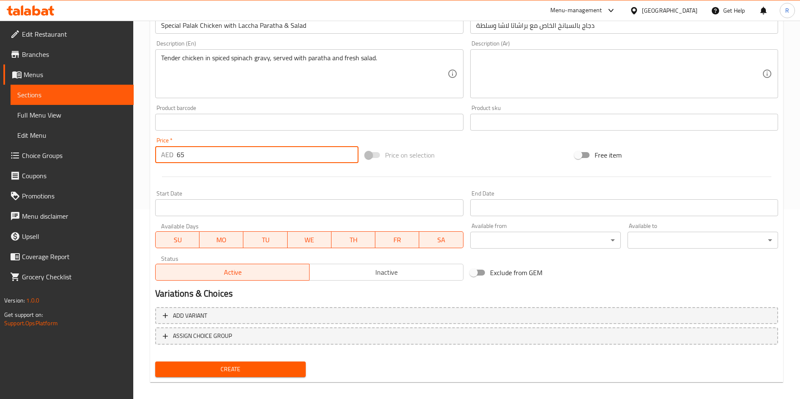
type input "65"
click at [273, 377] on div "Create" at bounding box center [230, 369] width 157 height 22
click at [267, 374] on span "Create" at bounding box center [230, 369] width 137 height 11
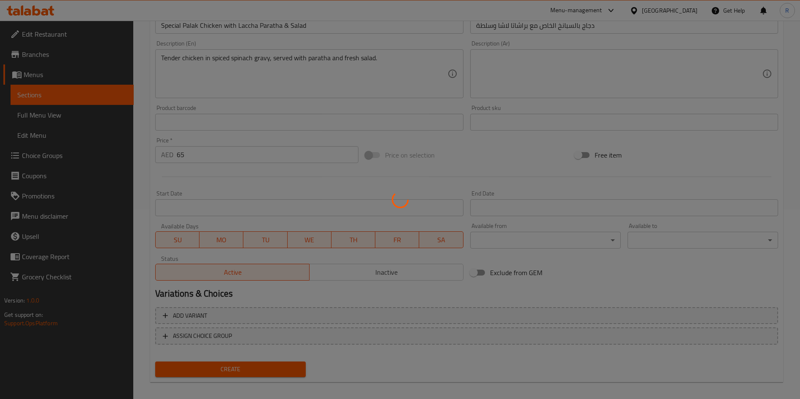
type input "0"
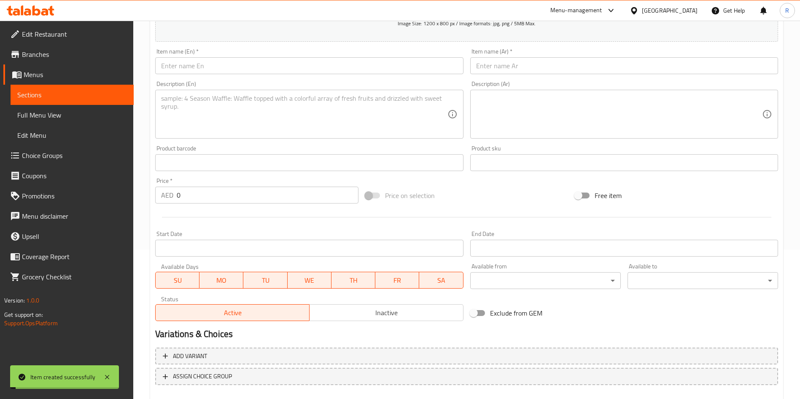
scroll to position [0, 0]
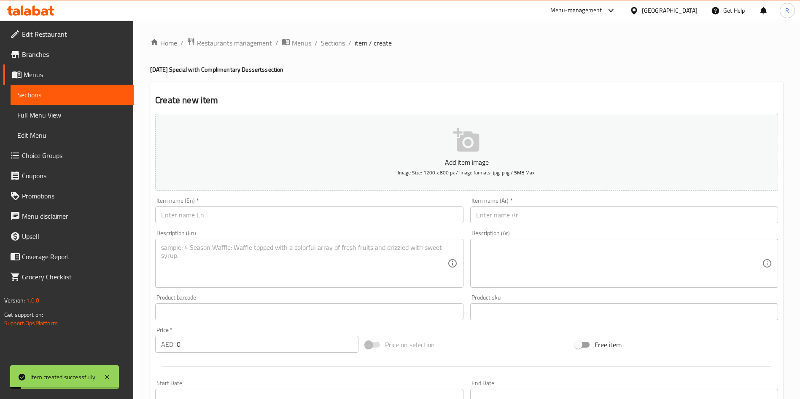
click at [262, 223] on input "text" at bounding box center [309, 215] width 308 height 17
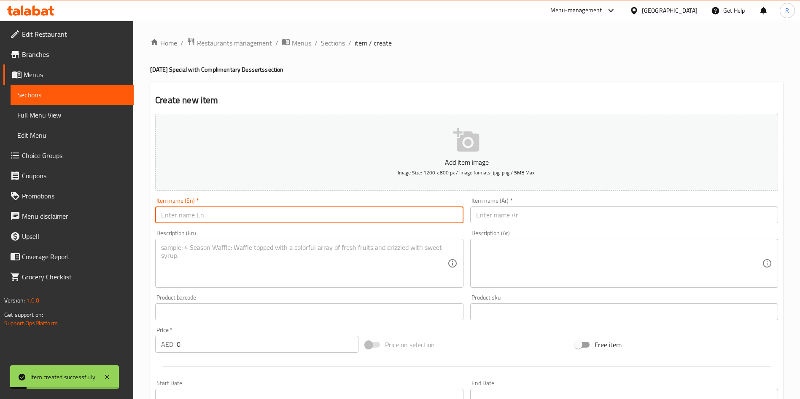
paste input "Special Chicken Tikka Biryani with Soft Drink"
type input "Special Chicken Tikka Biryani with Soft Drink"
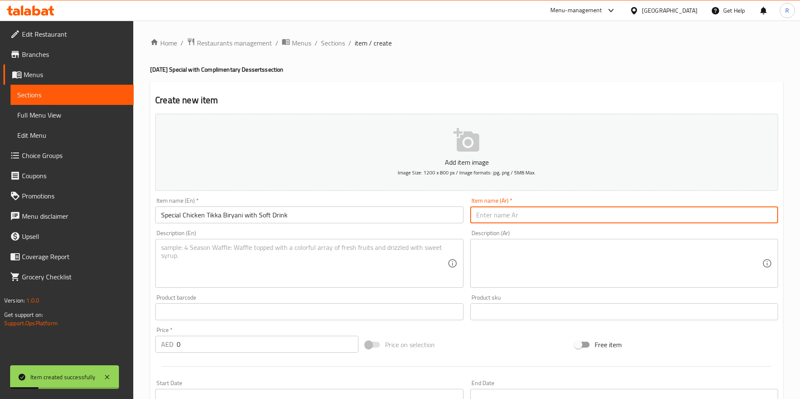
paste input "برياني دجاج تيكا خاص مع مشروب غازي"
type input "برياني دجاج تيكا خاص مع مشروب غازي"
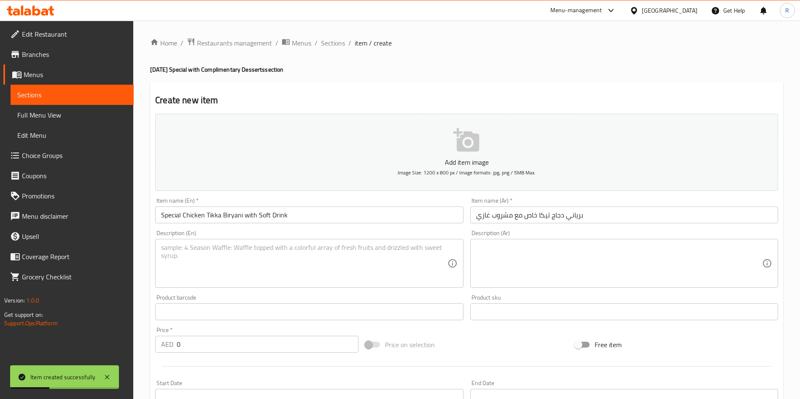
click at [271, 236] on div "Description (En) Description (En)" at bounding box center [309, 259] width 308 height 58
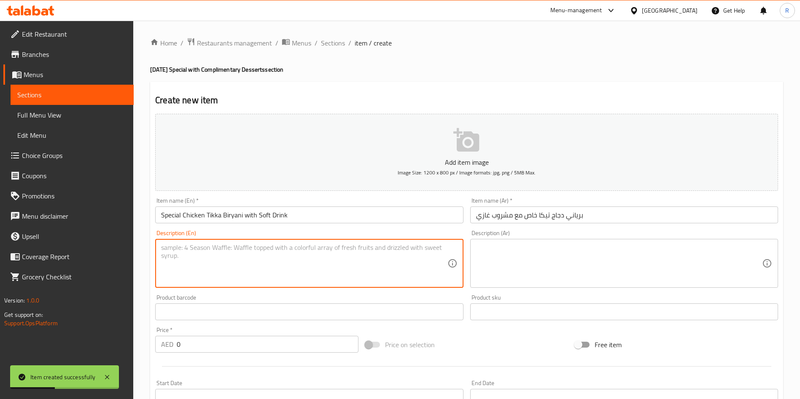
drag, startPoint x: 275, startPoint y: 256, endPoint x: 340, endPoint y: 268, distance: 65.2
click at [275, 256] on textarea at bounding box center [304, 264] width 286 height 40
paste textarea "Fragrant biryani with smoky chicken tikka, served with a soft drink (Pepsi/Coke…"
type textarea "Fragrant biryani with smoky chicken tikka, served with a soft drink (Pepsi/Coke…"
click at [84, 342] on div "Edit Restaurant Branches Menus Sections Full Menu View Edit Menu Choice Groups …" at bounding box center [400, 308] width 800 height 575
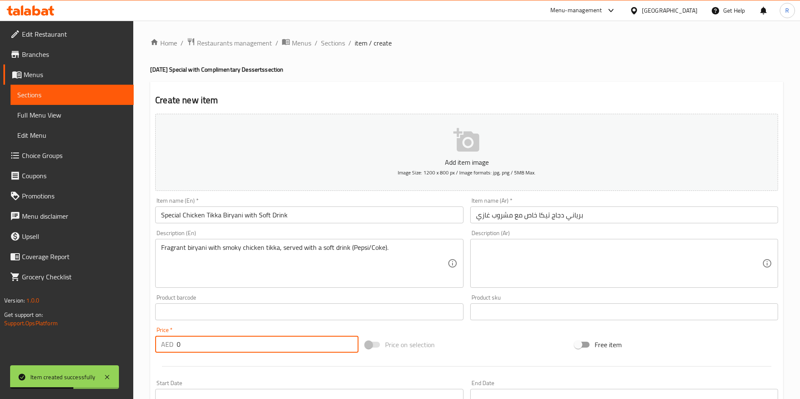
paste input "6"
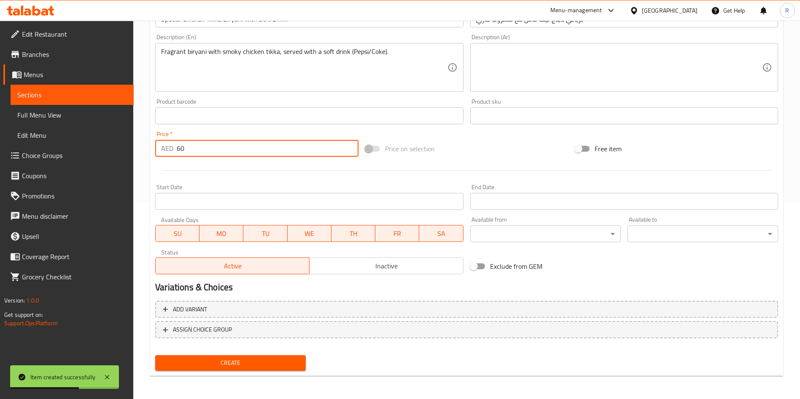
scroll to position [197, 0]
type input "60"
click at [222, 366] on span "Create" at bounding box center [230, 363] width 137 height 11
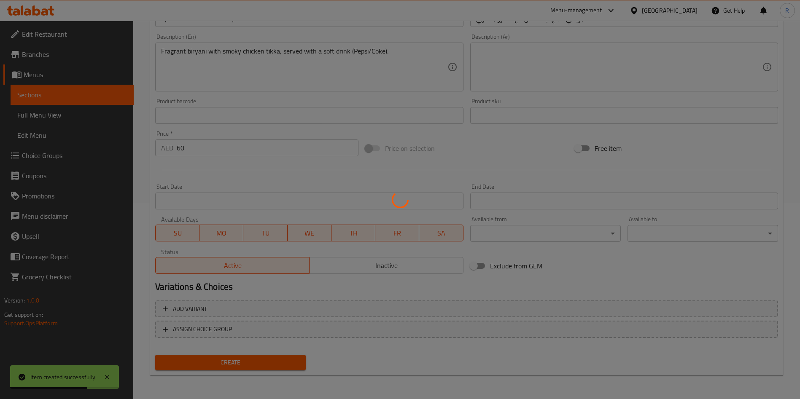
type input "0"
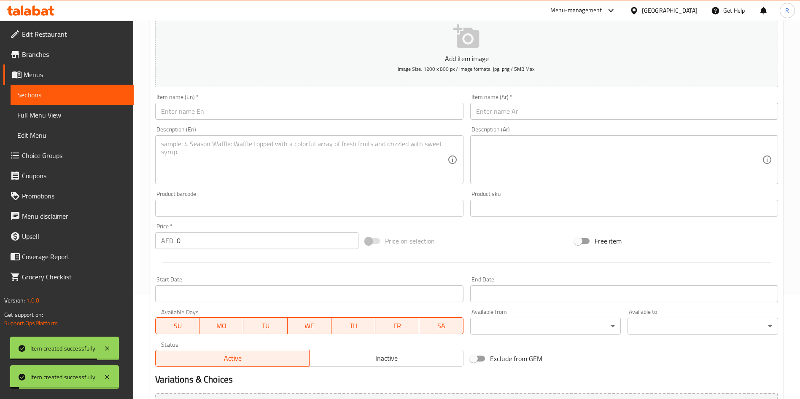
scroll to position [0, 0]
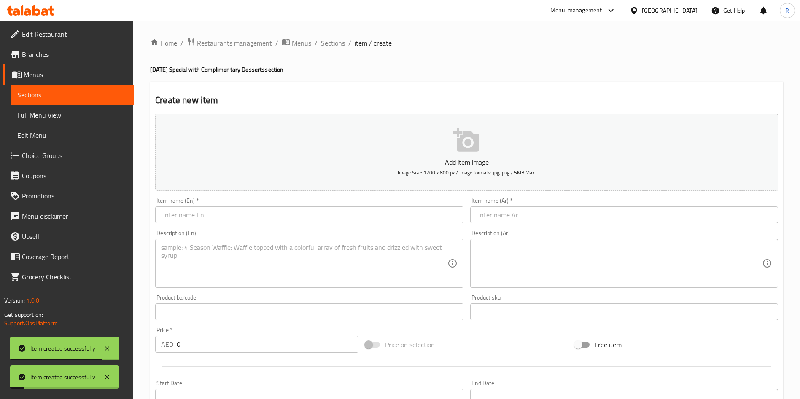
click at [277, 220] on input "text" at bounding box center [309, 215] width 308 height 17
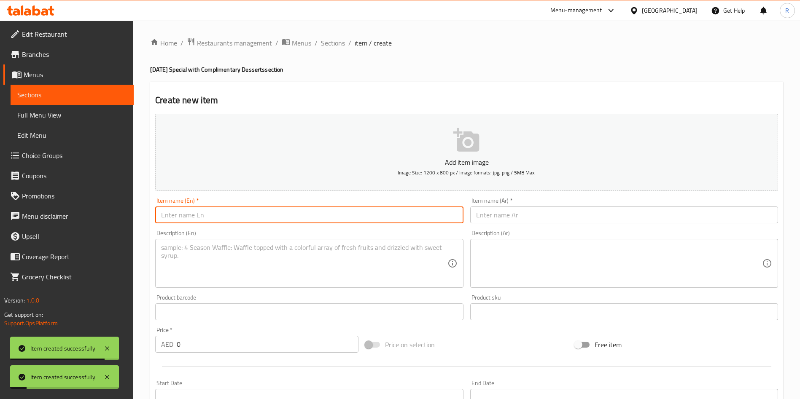
paste input "Mutton Galouti Kebab Combo"
type input "Mutton Galouti Kebab Combo"
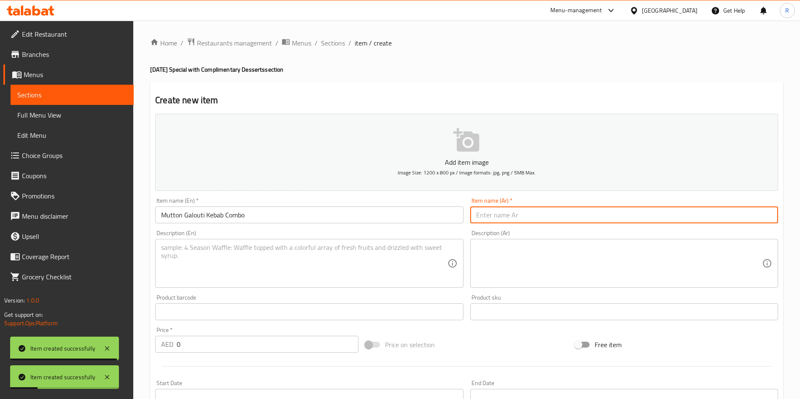
paste input "وجبة كباب جالوتي باللحم الضأن"
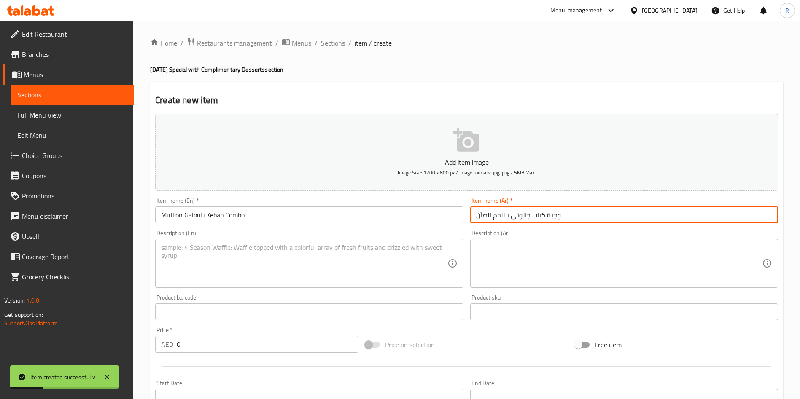
type input "وجبة كباب جالوتي باللحم الضأن"
click at [271, 264] on textarea at bounding box center [304, 264] width 286 height 40
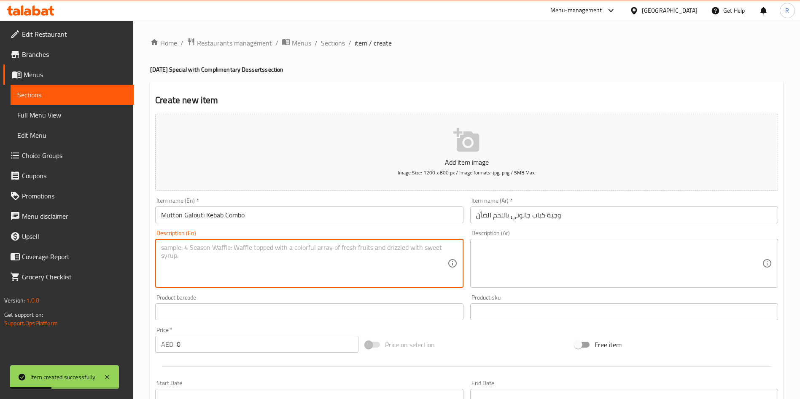
paste textarea "2 Pcs Melt-in-mouth galouti kebabs with Ulta Tawa paratha and a soft drink (Pep…"
type textarea "2 Pcs Melt-in-mouth galouti kebabs with Ulta Tawa paratha and a soft drink (Pep…"
drag, startPoint x: 216, startPoint y: 347, endPoint x: 87, endPoint y: 344, distance: 128.7
click at [70, 346] on div "Edit Restaurant Branches Menus Sections Full Menu View Edit Menu Choice Groups …" at bounding box center [400, 308] width 800 height 575
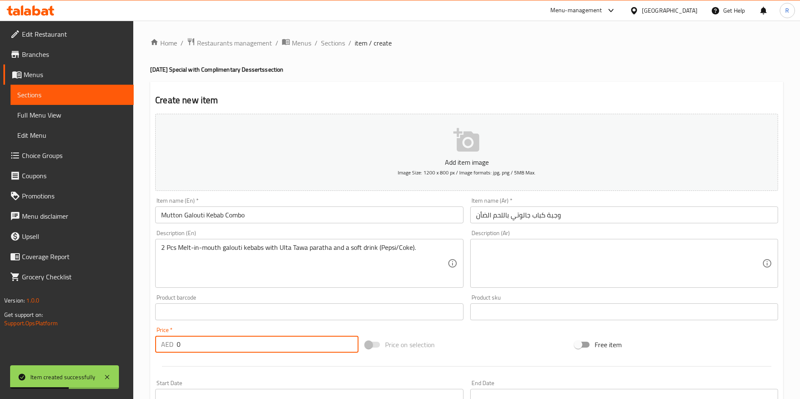
paste input "35"
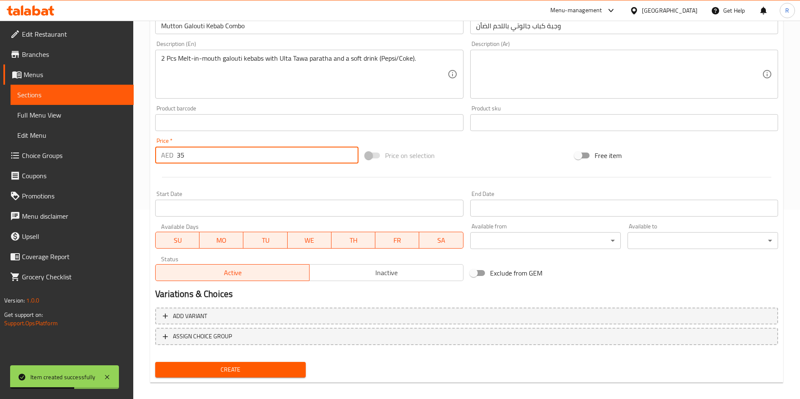
scroll to position [197, 0]
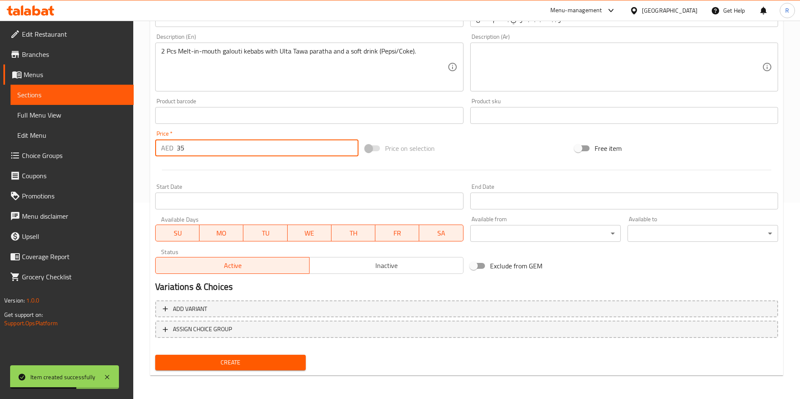
type input "35"
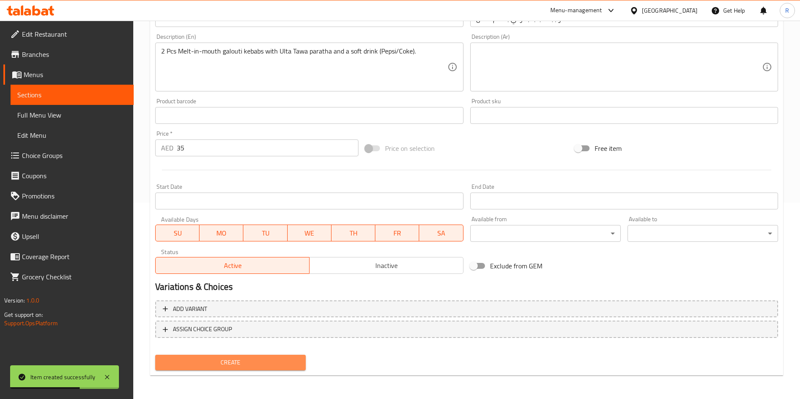
click at [226, 363] on span "Create" at bounding box center [230, 363] width 137 height 11
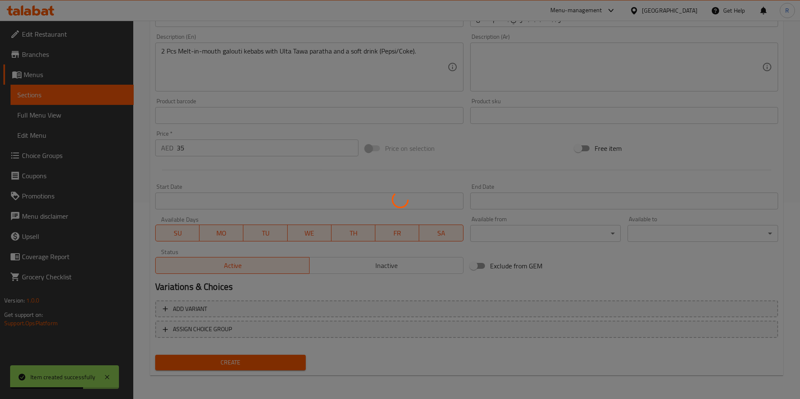
type input "0"
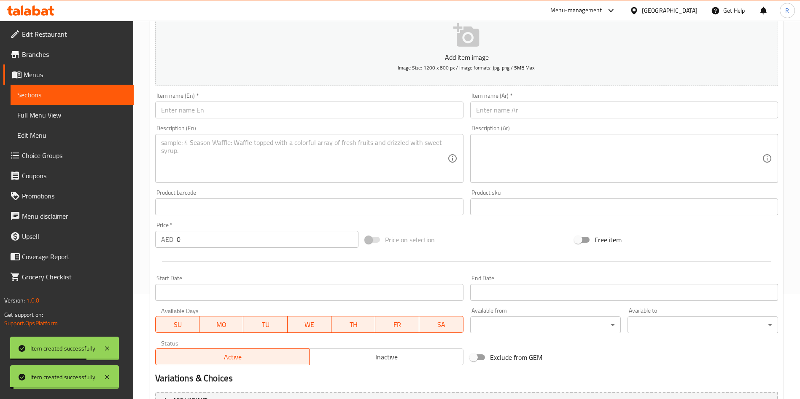
scroll to position [0, 0]
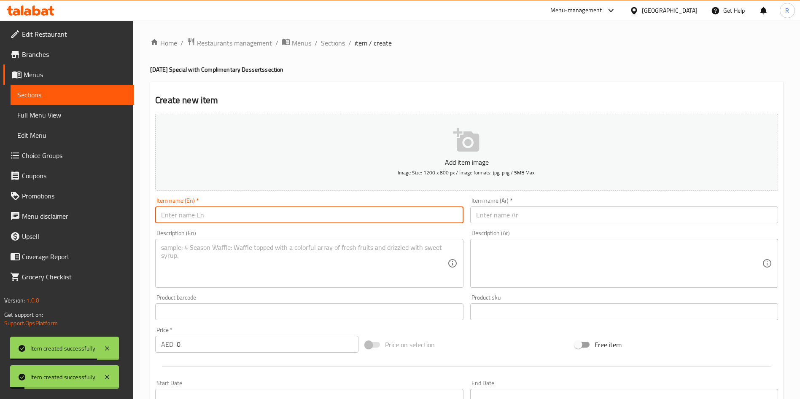
click at [271, 207] on input "text" at bounding box center [309, 215] width 308 height 17
paste input "Butter Chicken Rice Bowl with Soft Drink"
type input "Butter Chicken Rice Bowl with Soft Drink"
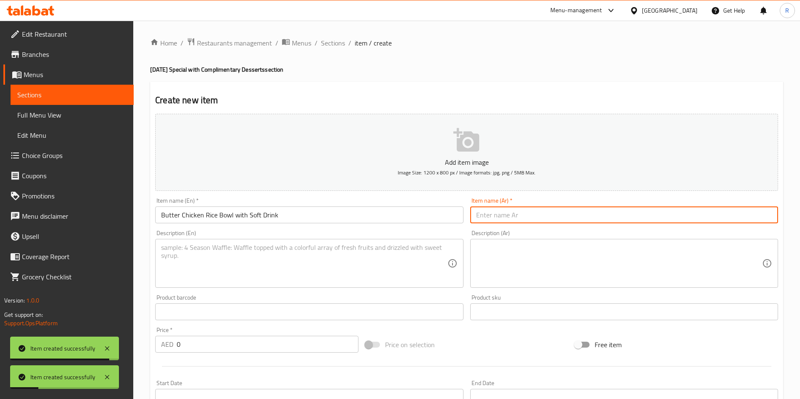
paste input "وعاء أرز بالدجاج بالزبدة مع مشروب غازي"
type input "وعاء أرز بالدجاج بالزبدة مع مشروب غازي"
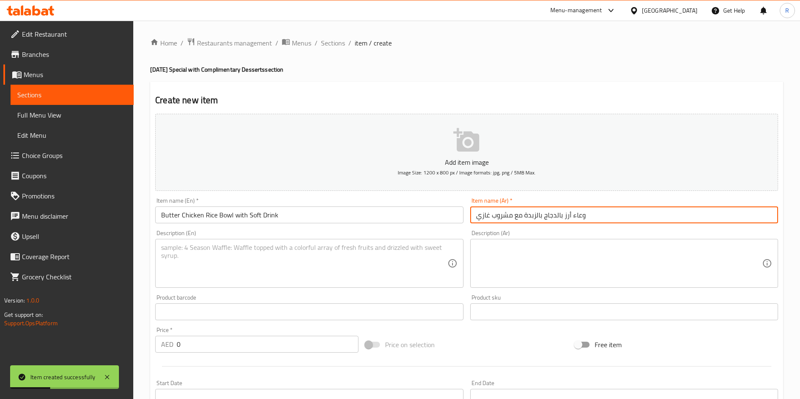
click at [260, 257] on textarea at bounding box center [304, 264] width 286 height 40
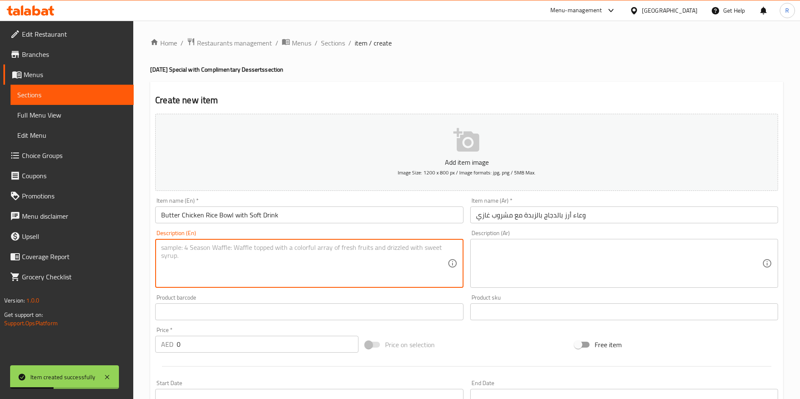
paste textarea "Creamy butter chicken served over fluffy rice with a soft drink (Pepsi/Coke)."
type textarea "Creamy butter chicken served over fluffy rice with a soft drink (Pepsi/Coke)."
drag, startPoint x: 174, startPoint y: 345, endPoint x: 103, endPoint y: 340, distance: 71.0
click at [102, 340] on div "Edit Restaurant Branches Menus Sections Full Menu View Edit Menu Choice Groups …" at bounding box center [400, 308] width 800 height 575
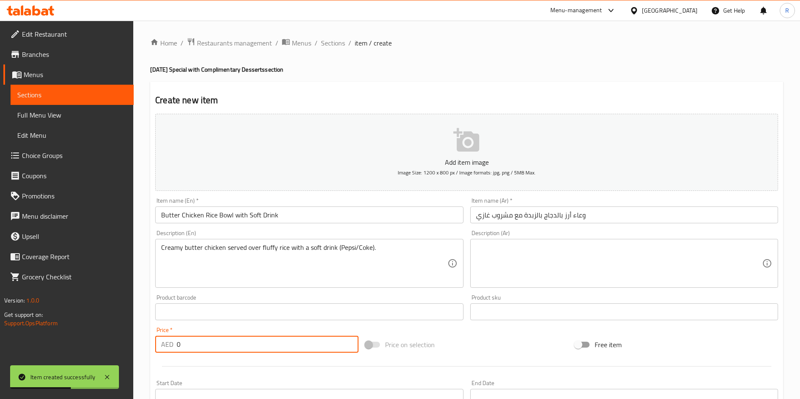
paste input "45"
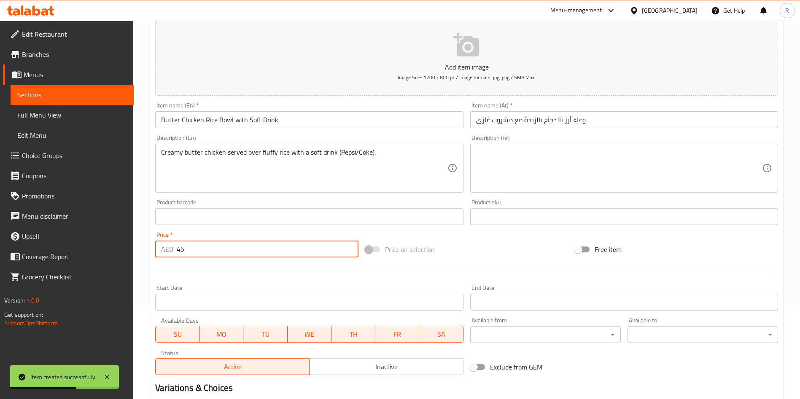
scroll to position [197, 0]
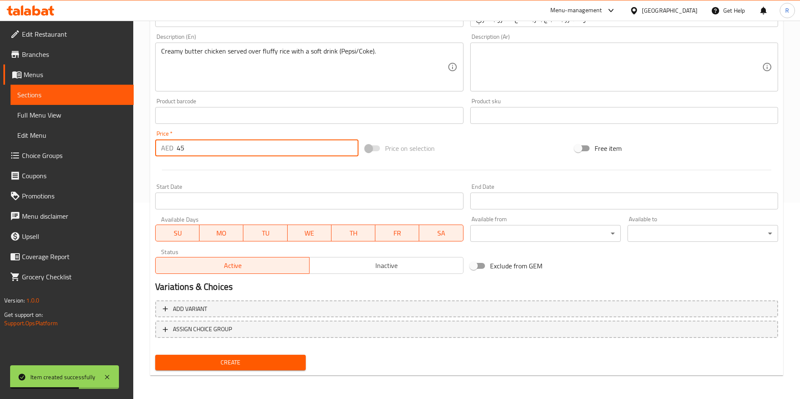
type input "45"
click at [249, 361] on span "Create" at bounding box center [230, 363] width 137 height 11
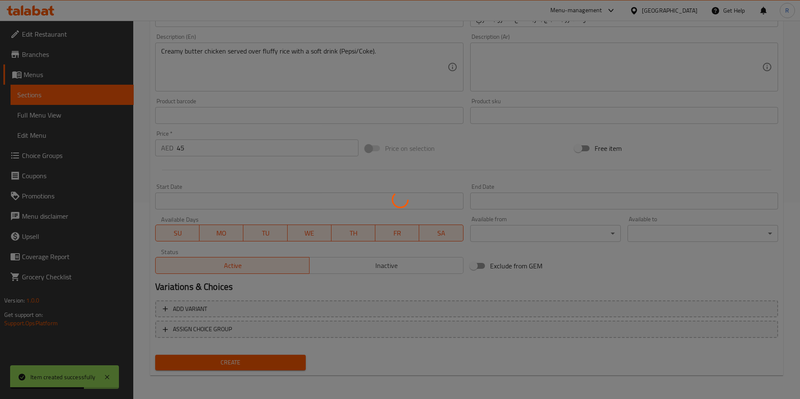
type input "0"
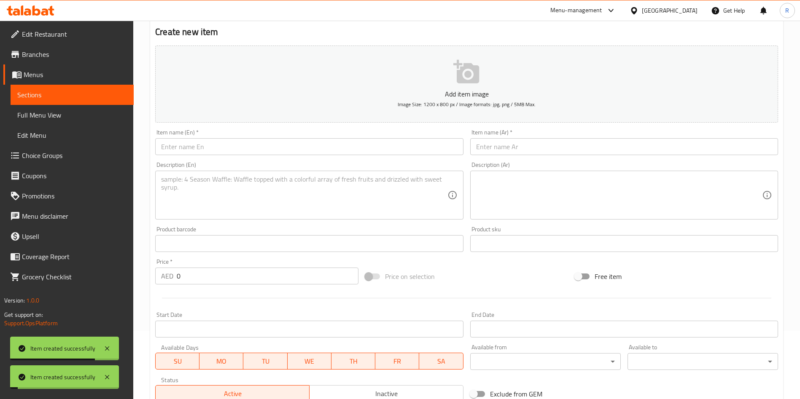
scroll to position [0, 0]
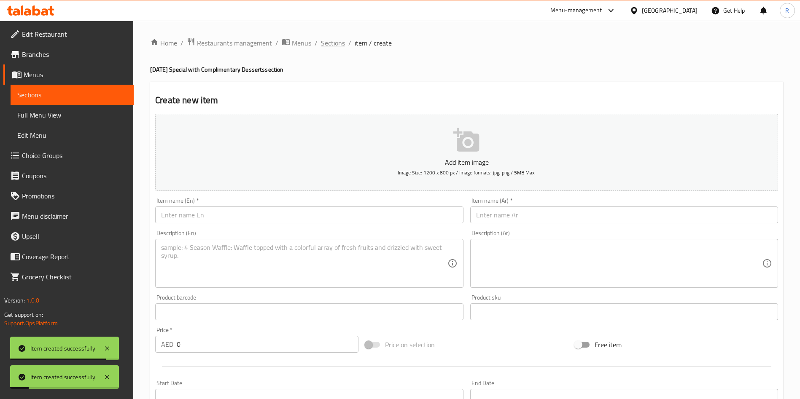
click at [340, 45] on span "Sections" at bounding box center [333, 43] width 24 height 10
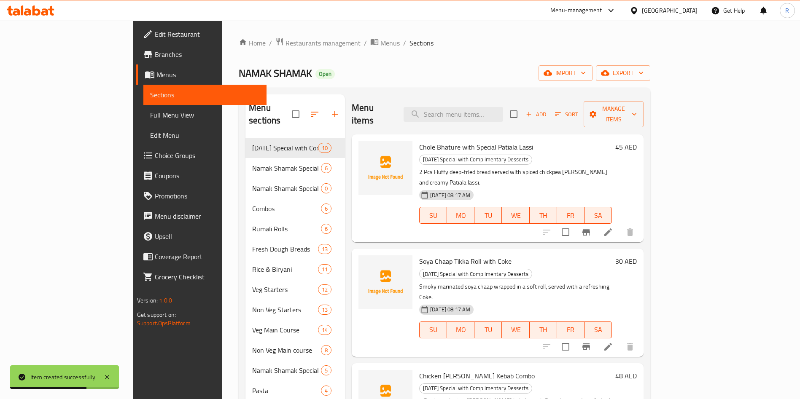
click at [155, 156] on span "Choice Groups" at bounding box center [207, 156] width 105 height 10
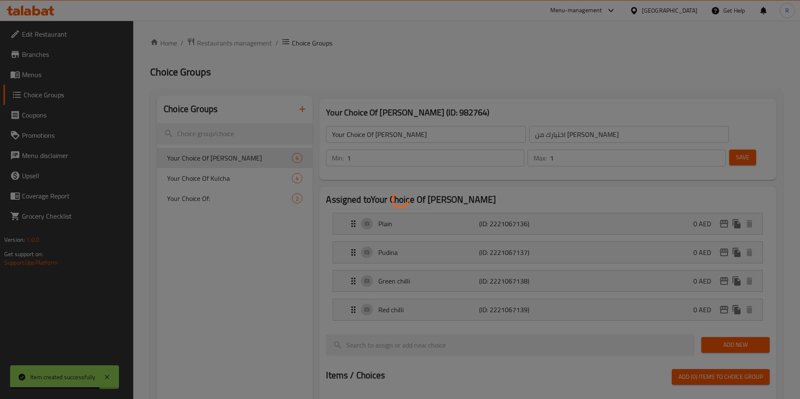
click at [306, 105] on div at bounding box center [400, 199] width 800 height 399
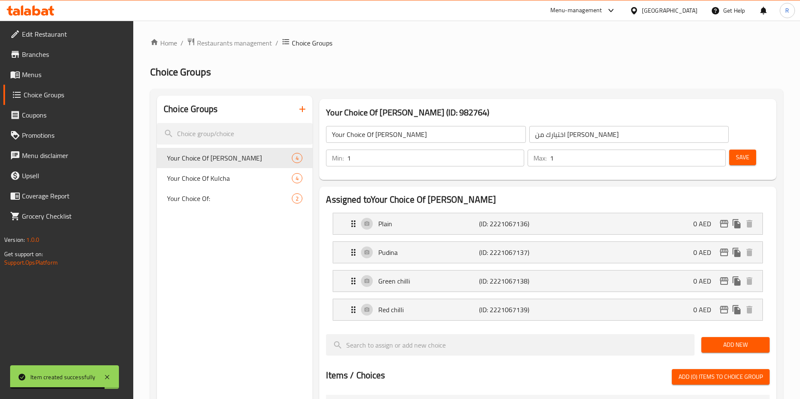
click at [301, 108] on icon "button" at bounding box center [302, 109] width 10 height 10
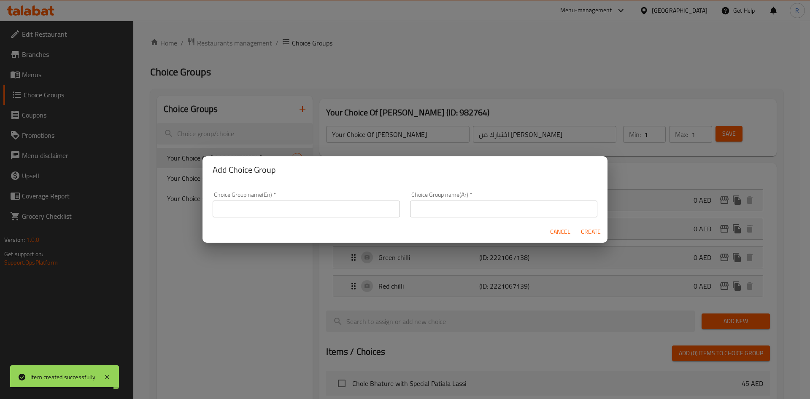
click at [316, 216] on input "text" at bounding box center [306, 209] width 187 height 17
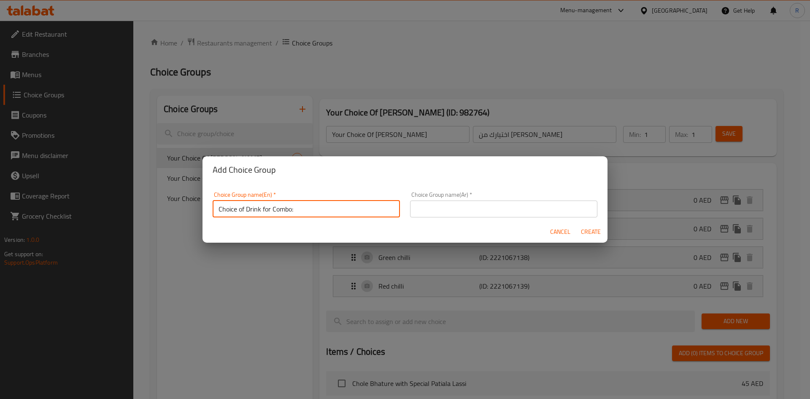
type input "Choice of Drink for Combo:"
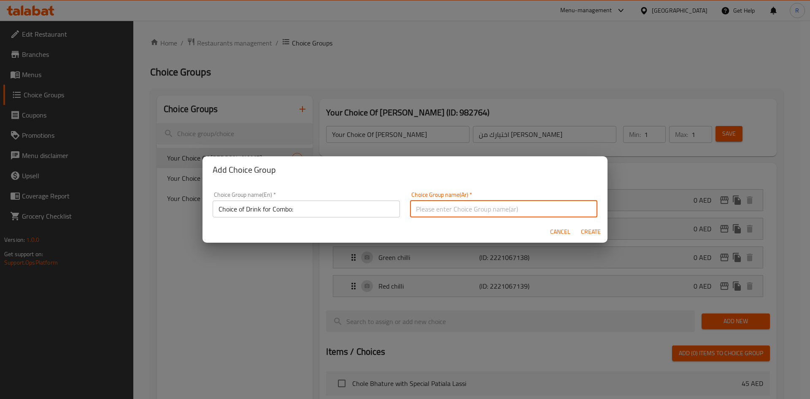
paste input "Choice of Drink for Combo:"
type input "Choice of Drink for Combo:"
drag, startPoint x: 581, startPoint y: 178, endPoint x: 585, endPoint y: 189, distance: 11.2
click at [581, 179] on div "Add Choice Group" at bounding box center [404, 169] width 405 height 27
click at [597, 230] on span "Create" at bounding box center [590, 232] width 20 height 11
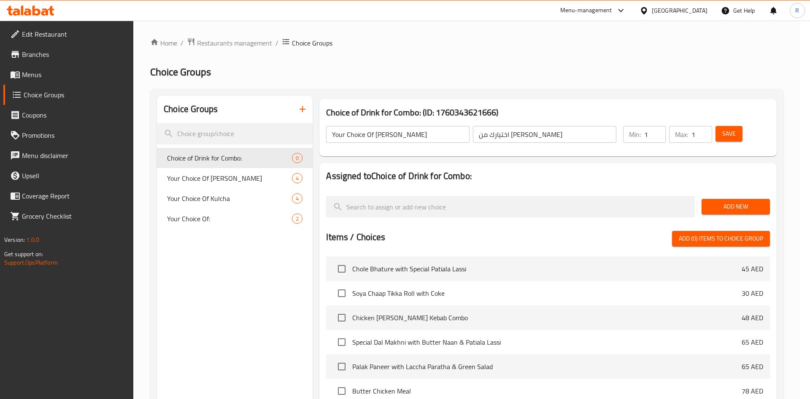
type input "Choice of Drink for Combo:"
type input "0"
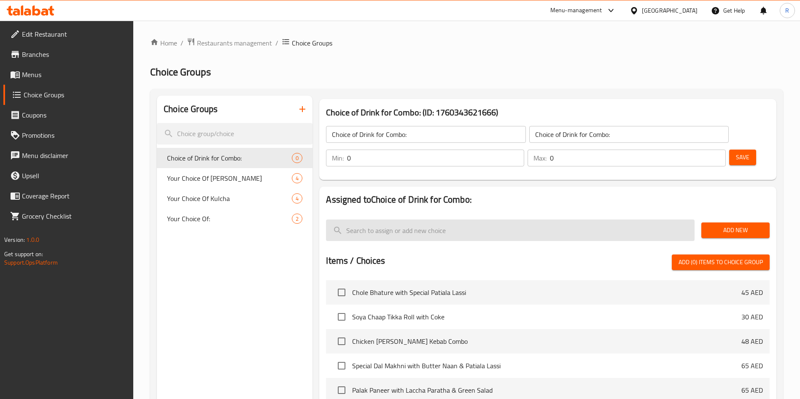
click at [484, 220] on input "search" at bounding box center [510, 231] width 369 height 22
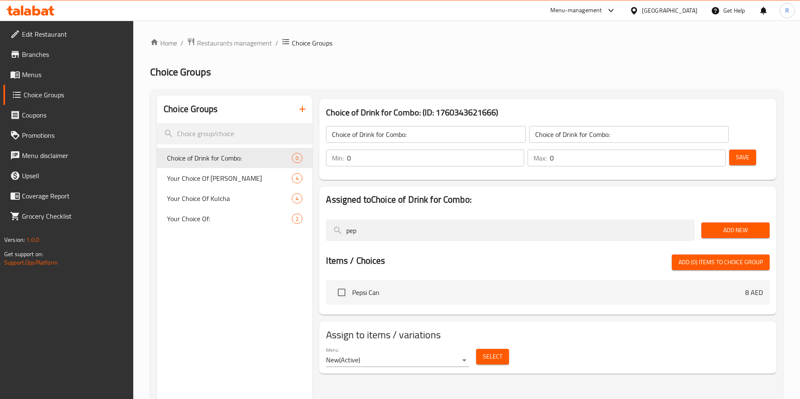
type input "pep"
click at [347, 284] on input "checkbox" at bounding box center [342, 293] width 18 height 18
checkbox input "true"
drag, startPoint x: 386, startPoint y: 216, endPoint x: 272, endPoint y: 207, distance: 114.7
click at [274, 207] on div "Choice Groups Choice of Drink for Combo: 0 Your Choice Of Laccha Paratha 4 Your…" at bounding box center [468, 295] width 623 height 399
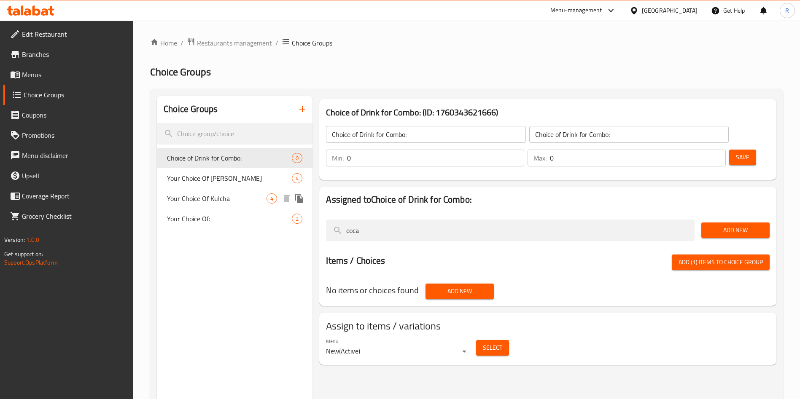
drag, startPoint x: 465, startPoint y: 205, endPoint x: 250, endPoint y: 206, distance: 215.1
click at [250, 206] on div "Choice Groups Choice of Drink for Combo: 0 Your Choice Of Laccha Paratha 4 Your…" at bounding box center [468, 295] width 623 height 399
type input "coca"
click at [709, 257] on span "Add (1) items to choice group" at bounding box center [721, 262] width 84 height 11
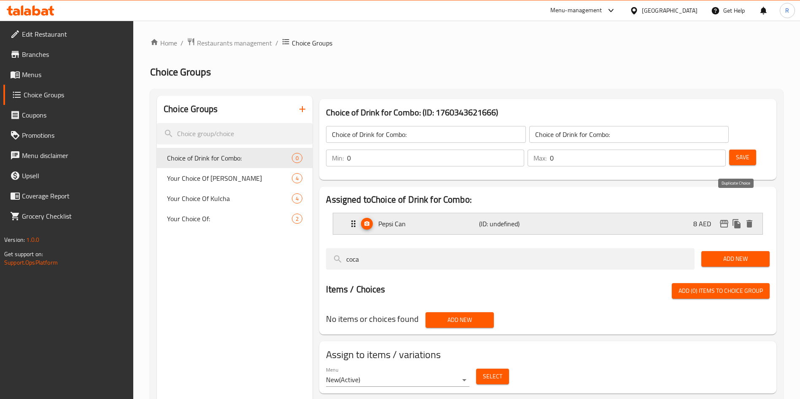
click at [740, 219] on icon "duplicate" at bounding box center [737, 223] width 8 height 9
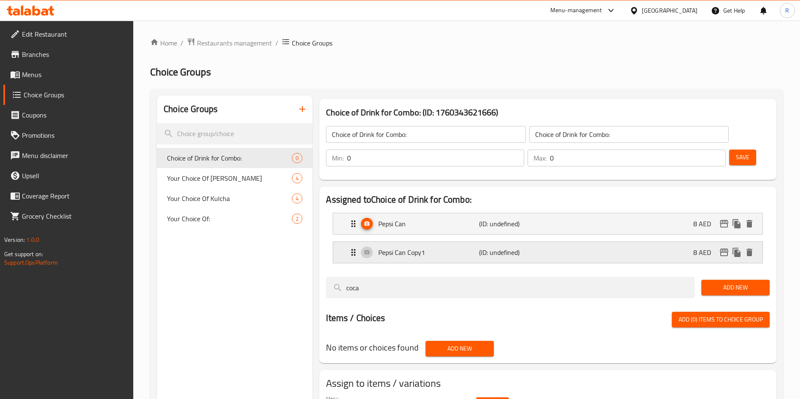
click at [423, 248] on p "Pepsi Can Copy1" at bounding box center [428, 253] width 100 height 10
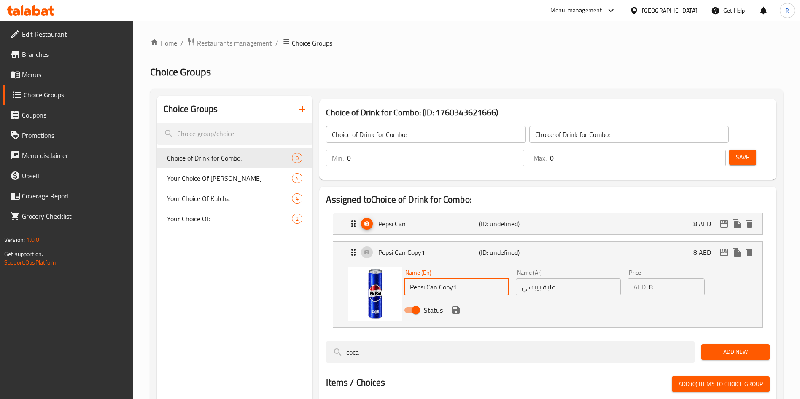
drag, startPoint x: 347, startPoint y: 260, endPoint x: 165, endPoint y: 254, distance: 181.9
click at [165, 254] on div "Choice Groups Choice of Drink for Combo: 0 Your Choice Of Laccha Paratha 4 Your…" at bounding box center [468, 295] width 623 height 399
click at [752, 248] on icon "delete" at bounding box center [749, 253] width 10 height 10
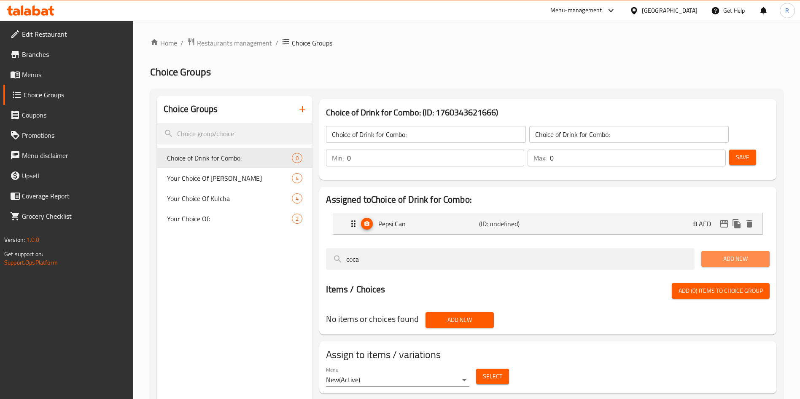
drag, startPoint x: 726, startPoint y: 232, endPoint x: 633, endPoint y: 242, distance: 93.7
click at [726, 254] on span "Add New" at bounding box center [735, 259] width 55 height 11
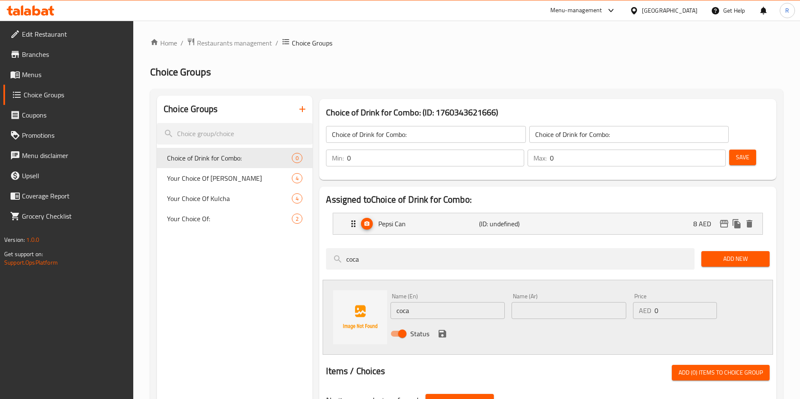
click at [434, 302] on input "coca" at bounding box center [448, 310] width 114 height 17
type input "Coke"
paste input "Coke"
type input "Coke"
drag, startPoint x: 676, startPoint y: 287, endPoint x: 592, endPoint y: 285, distance: 84.0
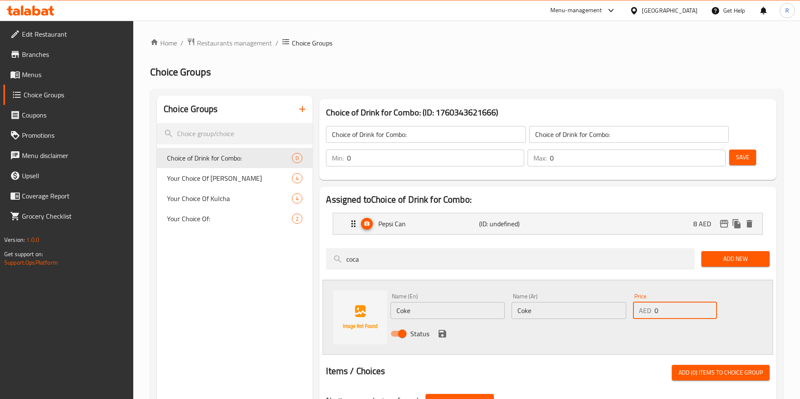
click at [592, 290] on div "Name (En) Coke Name (En) Name (Ar) Coke Name (Ar) Price AED 0 Price Status" at bounding box center [568, 317] width 363 height 55
click at [440, 329] on icon "save" at bounding box center [442, 334] width 10 height 10
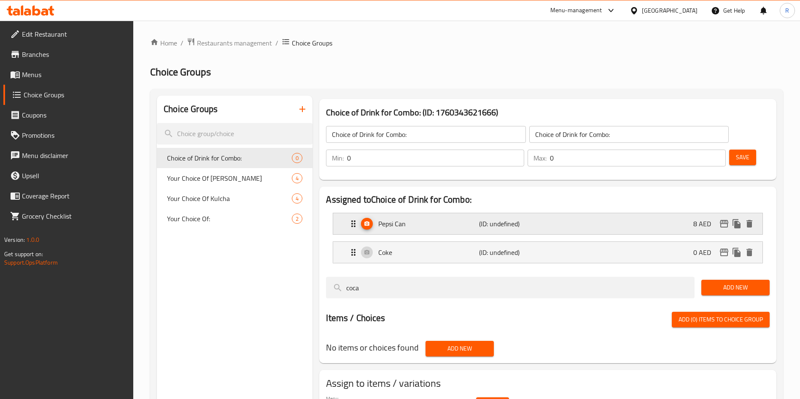
click at [704, 219] on p "8 AED" at bounding box center [705, 224] width 24 height 10
click at [708, 219] on p "8 AED" at bounding box center [705, 224] width 24 height 10
click at [636, 213] on div "Pepsi Can (ID: undefined) 8 AED" at bounding box center [550, 223] width 404 height 21
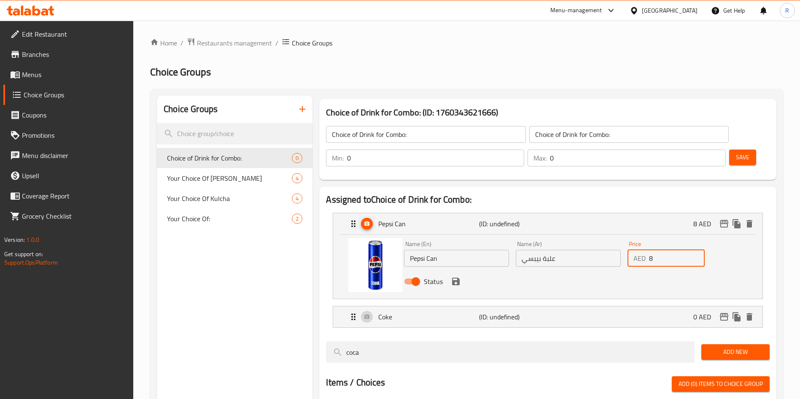
drag, startPoint x: 662, startPoint y: 237, endPoint x: 529, endPoint y: 226, distance: 132.8
click at [529, 238] on div "Name (En) Pepsi Can Name (En) Name (Ar) علبة بيبسي Name (Ar) Price AED 8 Price …" at bounding box center [568, 265] width 335 height 55
click at [453, 270] on div "Status" at bounding box center [568, 281] width 335 height 23
click at [459, 278] on icon "save" at bounding box center [456, 282] width 8 height 8
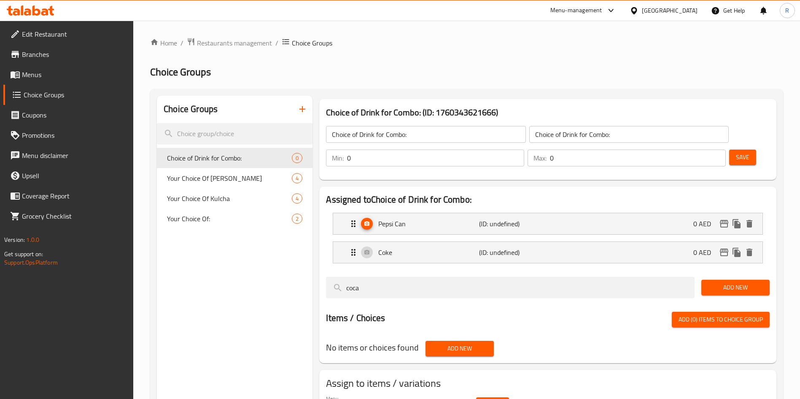
type input "0"
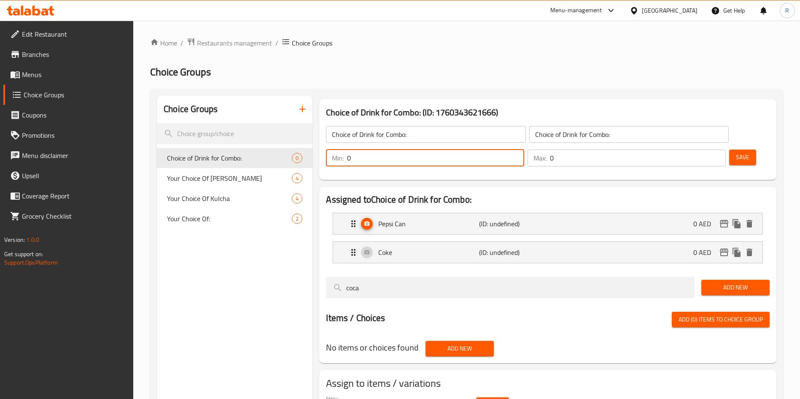
drag, startPoint x: 653, startPoint y: 136, endPoint x: 617, endPoint y: 137, distance: 36.3
click at [524, 150] on input "0" at bounding box center [435, 158] width 177 height 17
type input "1"
click at [699, 150] on input "0" at bounding box center [638, 158] width 176 height 17
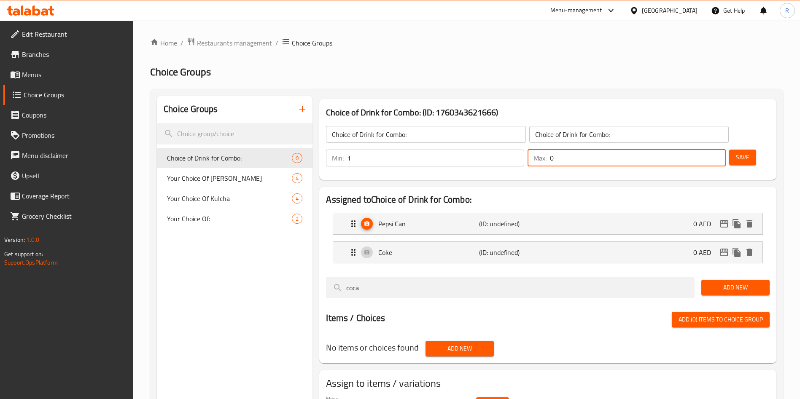
drag, startPoint x: 697, startPoint y: 131, endPoint x: 643, endPoint y: 130, distance: 54.0
click at [643, 146] on div "Min: 1 ​ Max: 0 ​" at bounding box center [526, 158] width 407 height 24
type input "1"
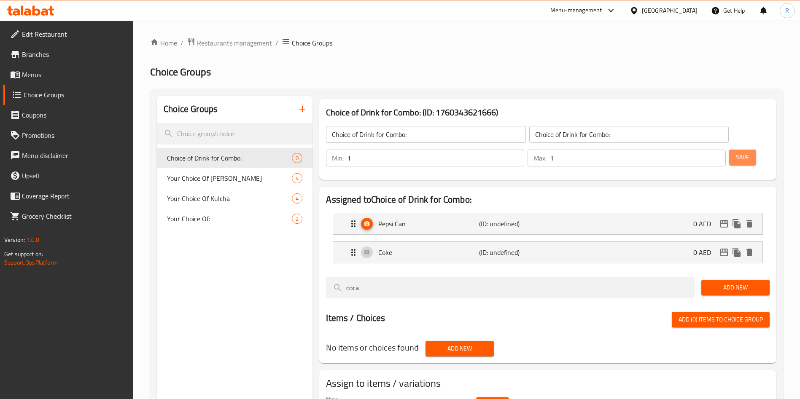
click at [736, 150] on button "Save" at bounding box center [742, 158] width 27 height 16
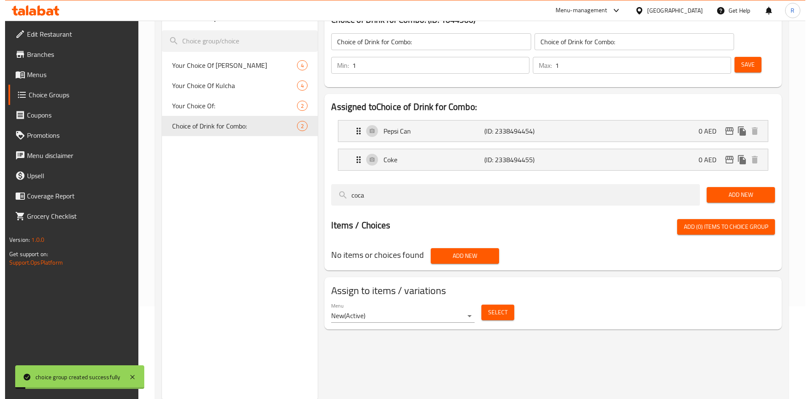
scroll to position [119, 0]
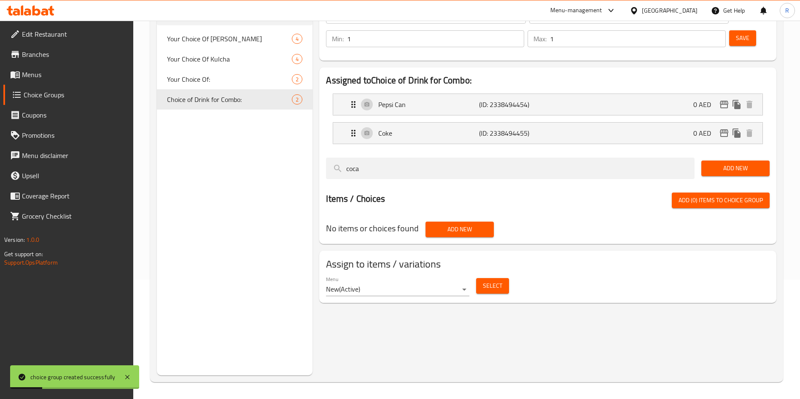
click at [494, 281] on span "Select" at bounding box center [492, 286] width 19 height 11
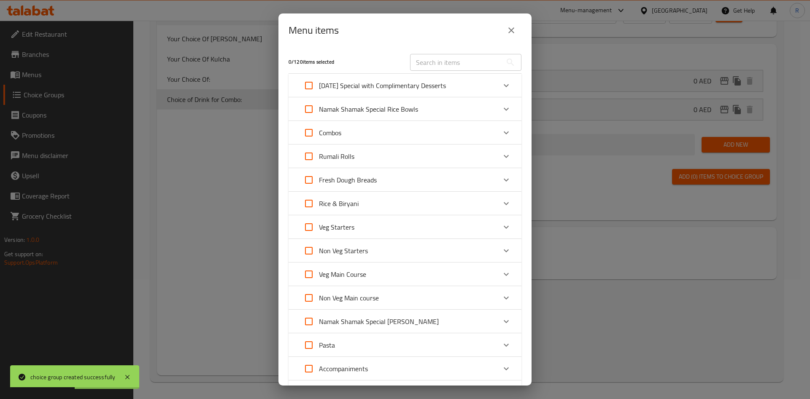
click at [444, 86] on div "[DATE] Special with Complimentary Desserts" at bounding box center [397, 85] width 197 height 20
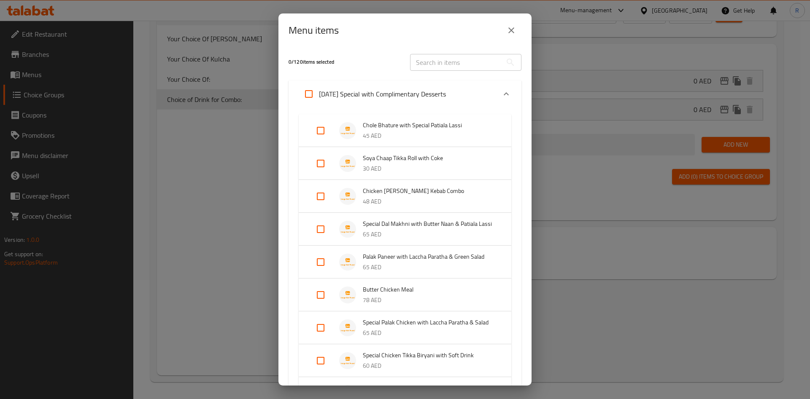
click at [451, 64] on input "text" at bounding box center [456, 62] width 92 height 17
paste input "Chicken [PERSON_NAME] Kebab Combo"
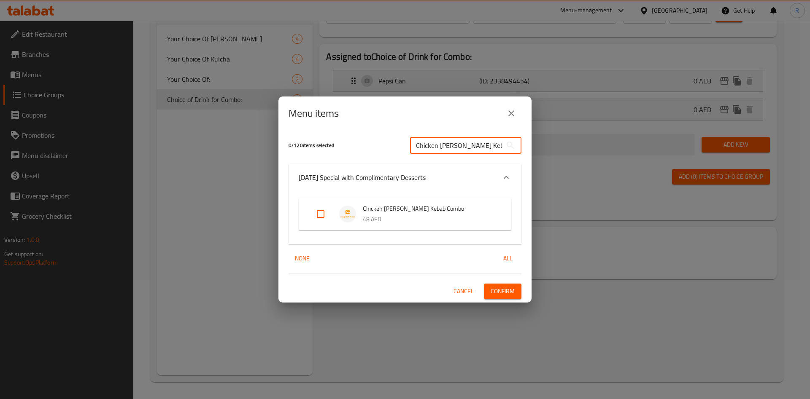
type input "Chicken [PERSON_NAME] Kebab Combo"
click at [318, 213] on input "Expand" at bounding box center [320, 214] width 20 height 20
checkbox input "true"
click at [470, 149] on input "Chicken [PERSON_NAME] Kebab Combo" at bounding box center [456, 145] width 92 height 17
paste input "Butter Chicken Meal"
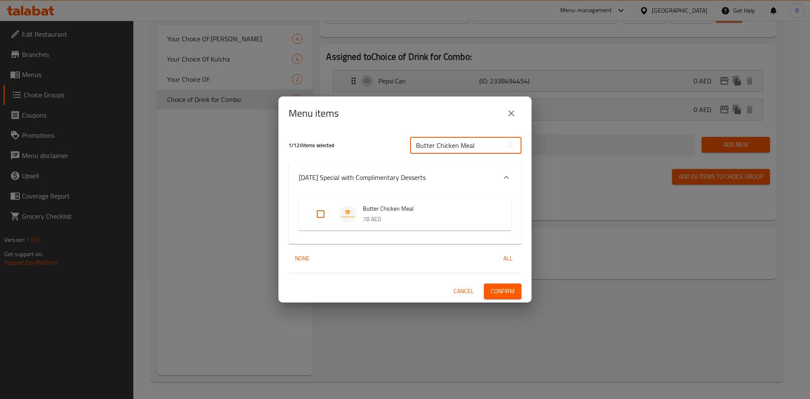
type input "Butter Chicken Meal"
click at [316, 210] on input "Expand" at bounding box center [320, 214] width 20 height 20
checkbox input "true"
click at [493, 145] on input "Butter Chicken Meal" at bounding box center [456, 145] width 92 height 17
paste input "Special Chicken Tikka Biryani with Soft Drink"
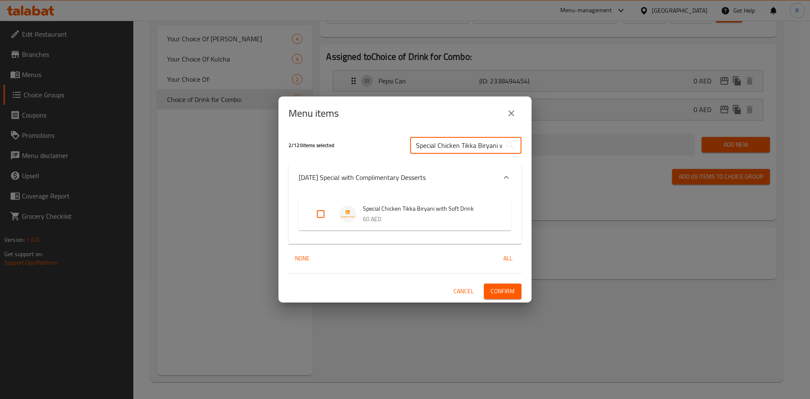
scroll to position [0, 38]
type input "Special Chicken Tikka Biryani with Soft Drink"
click at [322, 213] on input "Expand" at bounding box center [320, 214] width 20 height 20
checkbox input "true"
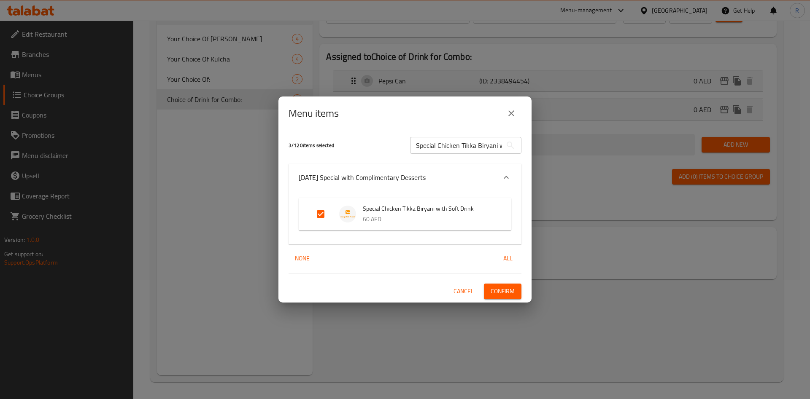
click at [491, 144] on input "Special Chicken Tikka Biryani with Soft Drink" at bounding box center [456, 145] width 92 height 17
paste input "Mutton Galouti Kebab Combo"
type input "Mutton Galouti Kebab Combo"
drag, startPoint x: 318, startPoint y: 215, endPoint x: 310, endPoint y: 257, distance: 43.0
click at [318, 215] on input "Expand" at bounding box center [320, 214] width 20 height 20
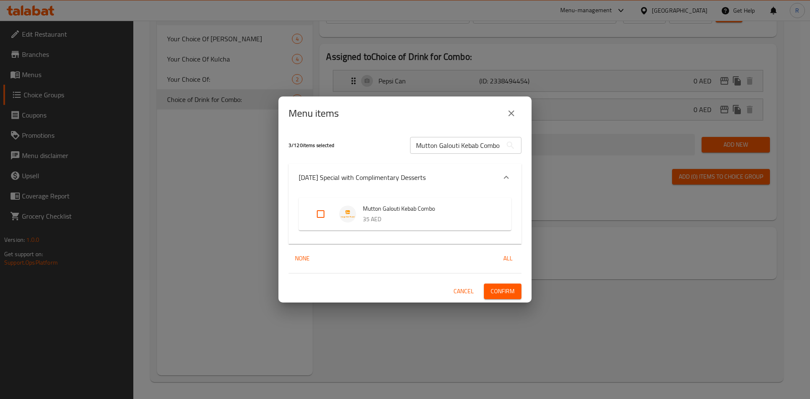
checkbox input "true"
click at [490, 146] on input "Mutton Galouti Kebab Combo" at bounding box center [456, 145] width 92 height 17
paste input "Butter Chicken Rice Bowl with Soft Drink"
type input "Butter Chicken Rice Bowl with Soft Drink"
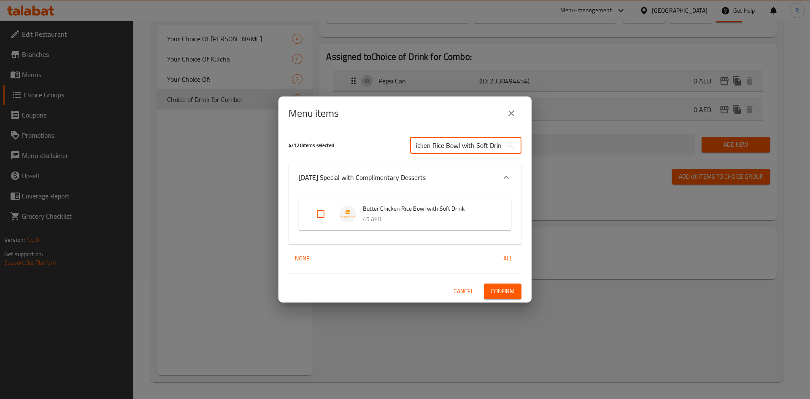
click at [318, 214] on input "Expand" at bounding box center [320, 214] width 20 height 20
checkbox input "true"
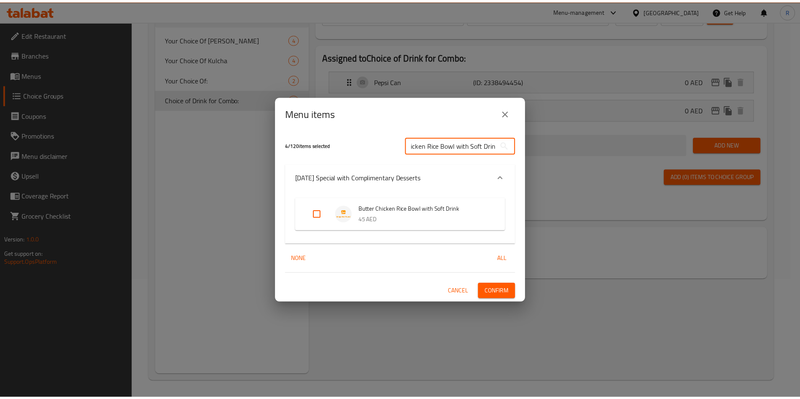
scroll to position [0, 0]
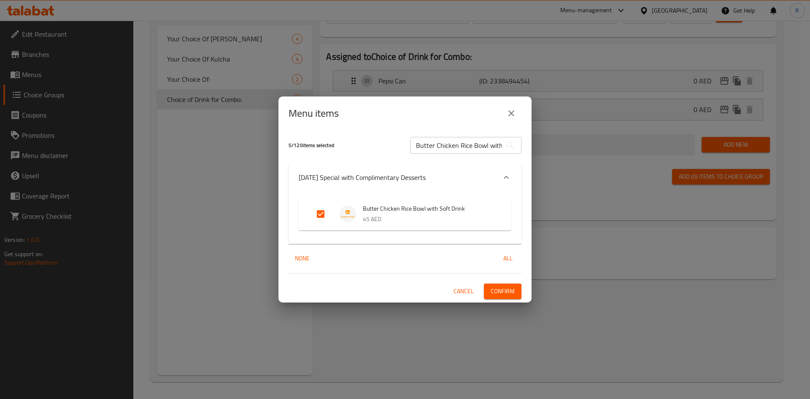
click at [503, 294] on span "Confirm" at bounding box center [502, 291] width 24 height 11
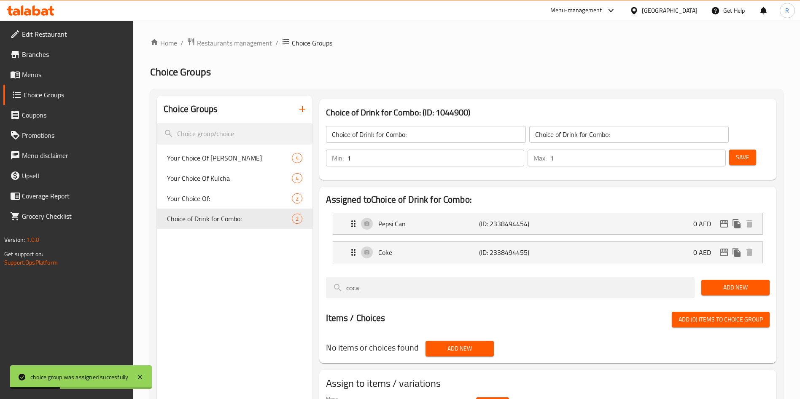
click at [37, 57] on span "Branches" at bounding box center [74, 54] width 105 height 10
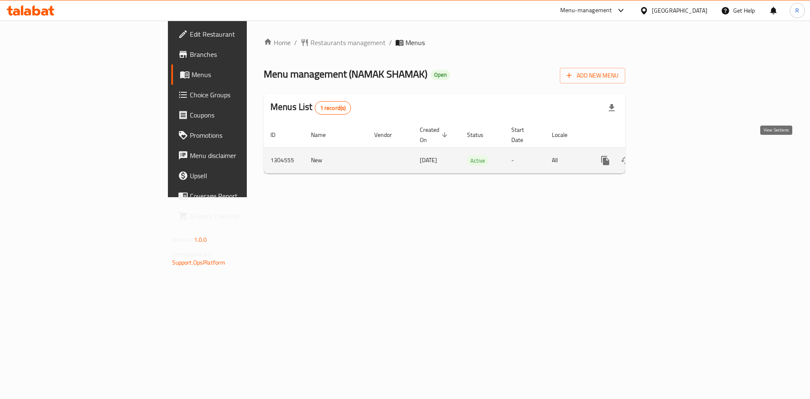
click at [671, 156] on icon "enhanced table" at bounding box center [666, 161] width 10 height 10
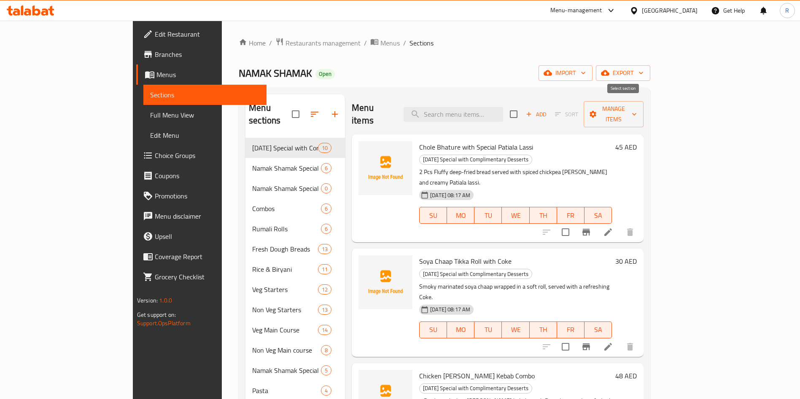
click at [523, 105] on input "checkbox" at bounding box center [514, 114] width 18 height 18
checkbox input "true"
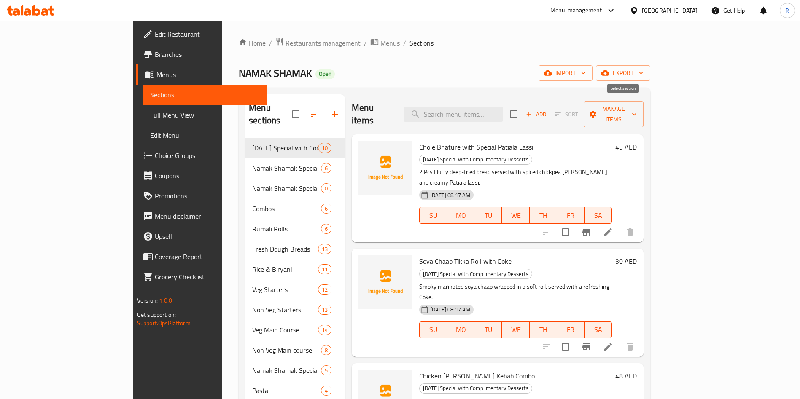
checkbox input "true"
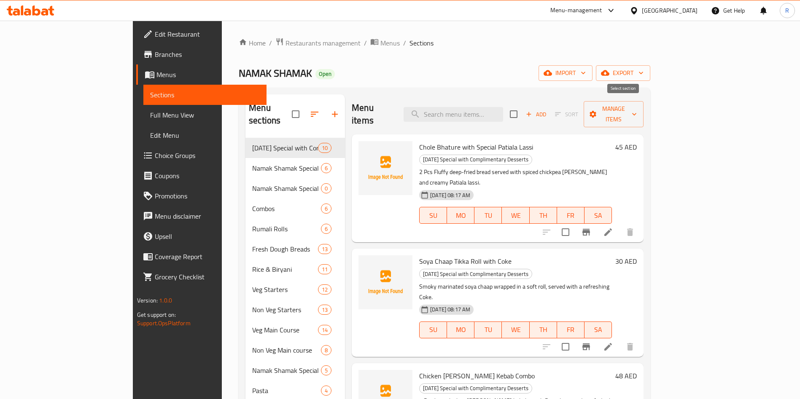
checkbox input "true"
click at [637, 106] on span "Manage items" at bounding box center [613, 114] width 47 height 21
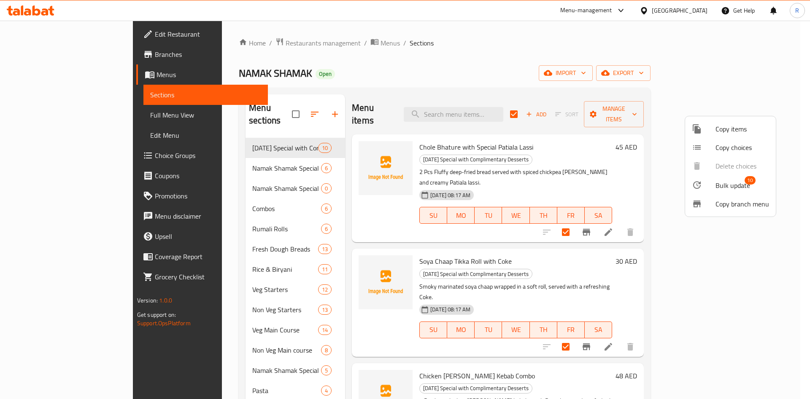
click at [732, 185] on span "Bulk update" at bounding box center [732, 186] width 35 height 10
click at [575, 58] on div at bounding box center [405, 199] width 810 height 399
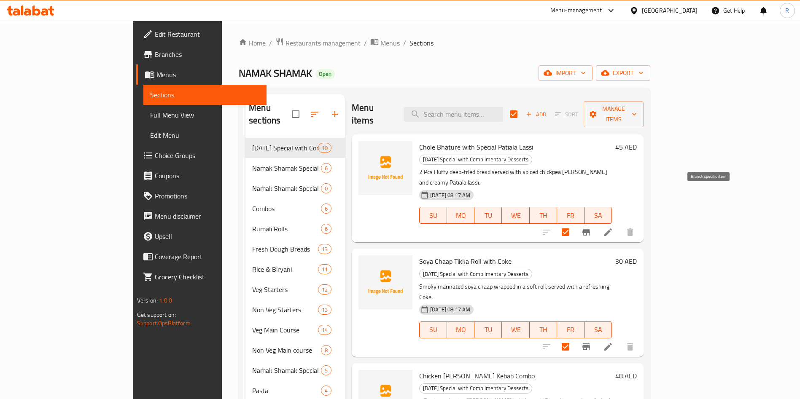
click at [590, 229] on icon "Branch-specific-item" at bounding box center [586, 232] width 8 height 7
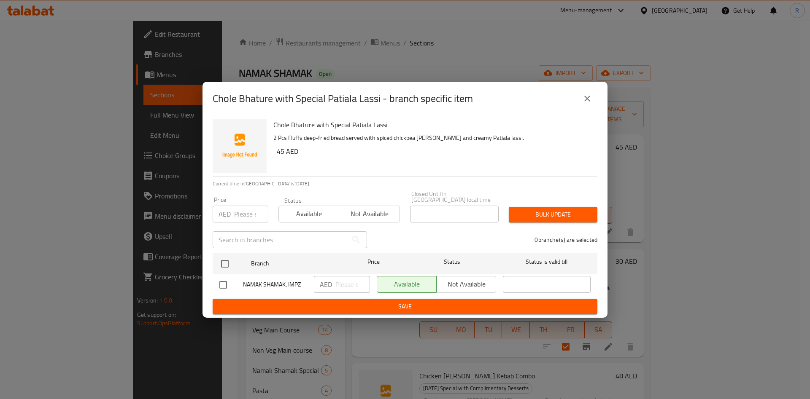
click at [459, 285] on div "Available Not available" at bounding box center [436, 284] width 119 height 17
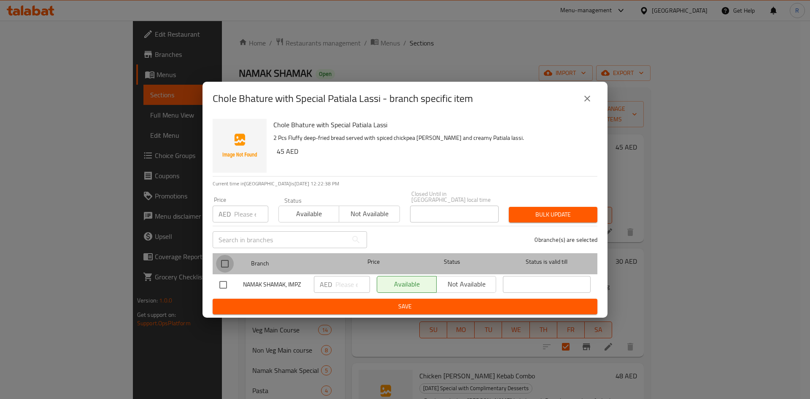
click at [225, 267] on input "checkbox" at bounding box center [225, 264] width 18 height 18
checkbox input "true"
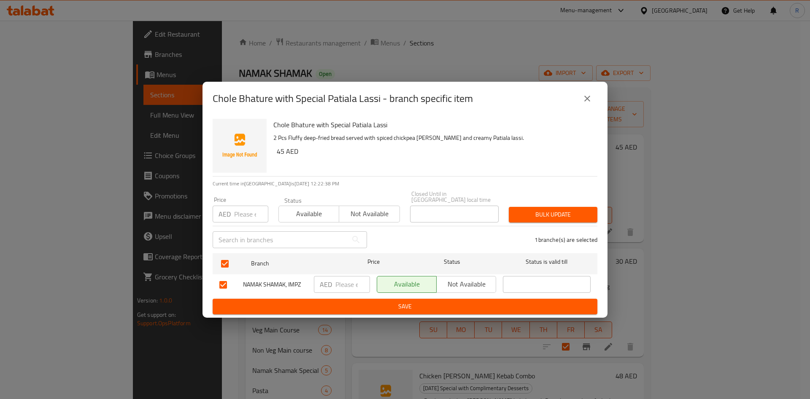
click at [477, 286] on span "Not available" at bounding box center [466, 284] width 53 height 12
click at [584, 97] on icon "close" at bounding box center [587, 99] width 10 height 10
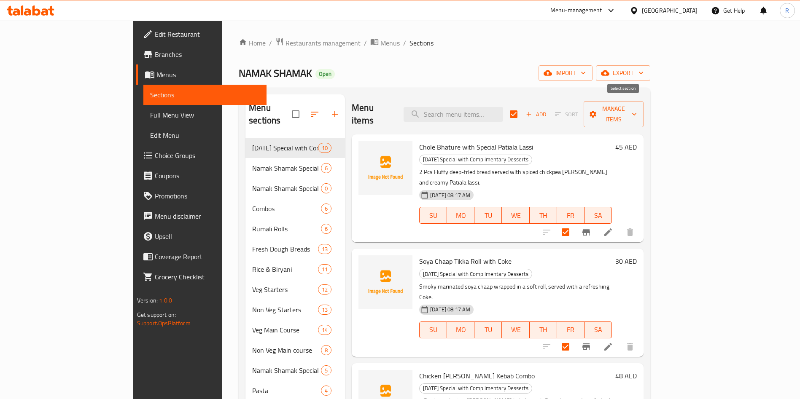
click at [523, 107] on input "checkbox" at bounding box center [514, 114] width 18 height 18
checkbox input "false"
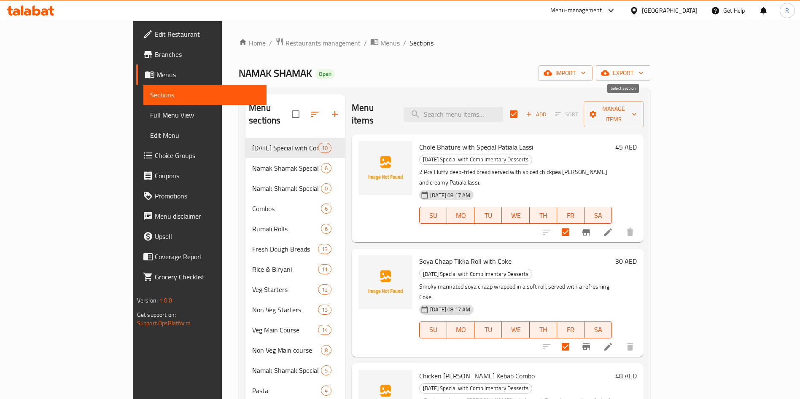
checkbox input "false"
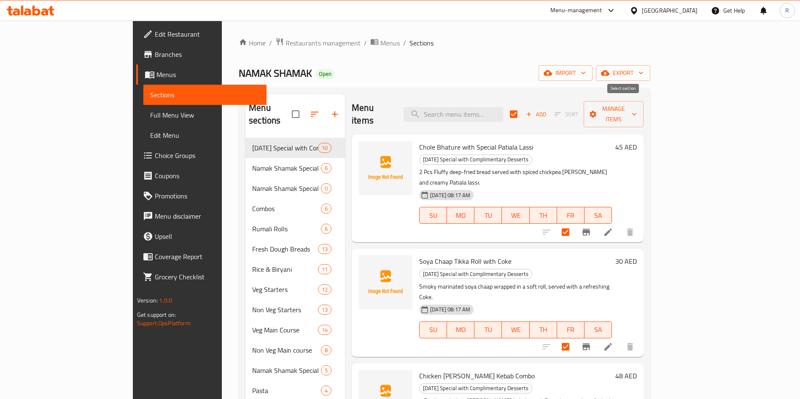
checkbox input "false"
click at [570, 70] on div "NAMAK SHAMAK Open import export" at bounding box center [445, 73] width 412 height 16
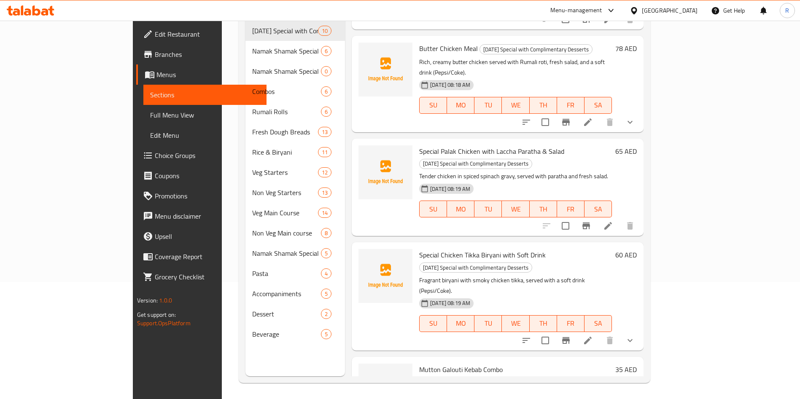
scroll to position [118, 0]
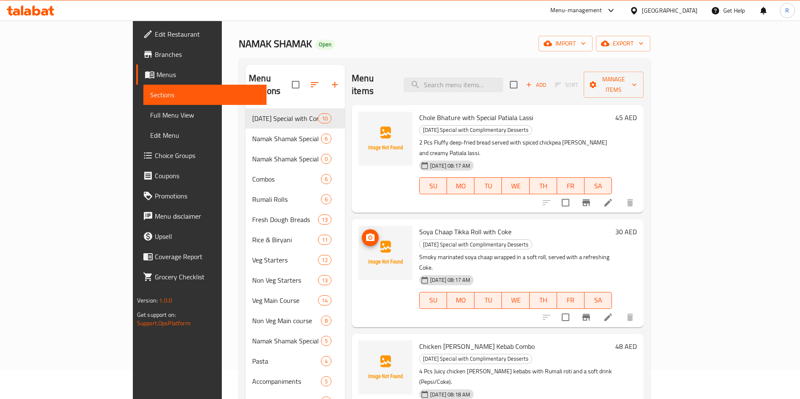
scroll to position [0, 0]
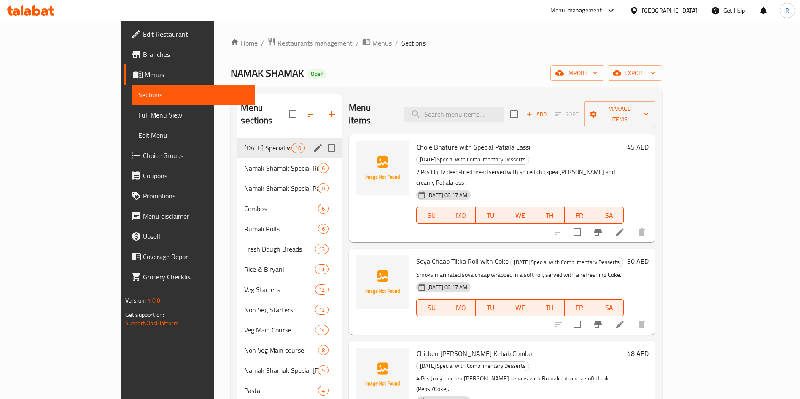
click at [314, 144] on icon "edit" at bounding box center [318, 148] width 8 height 8
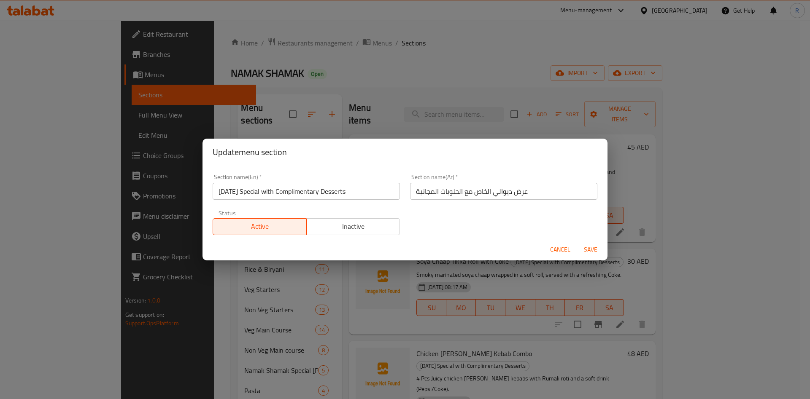
click at [558, 257] on div "Cancel Save" at bounding box center [404, 250] width 405 height 22
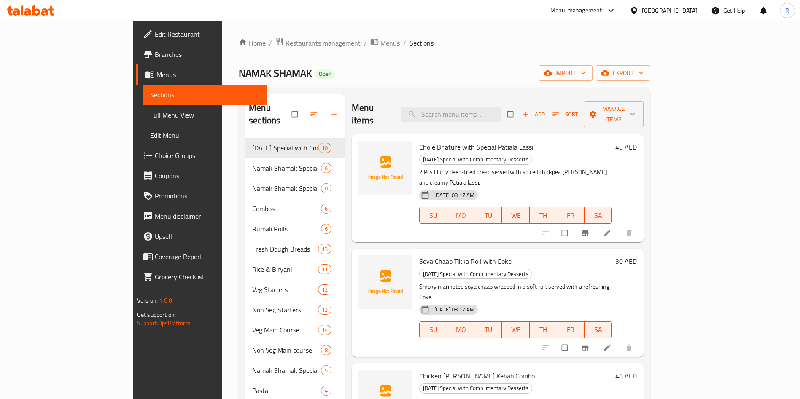
drag, startPoint x: 45, startPoint y: 54, endPoint x: 95, endPoint y: 74, distance: 54.2
click at [155, 54] on span "Branches" at bounding box center [207, 54] width 105 height 10
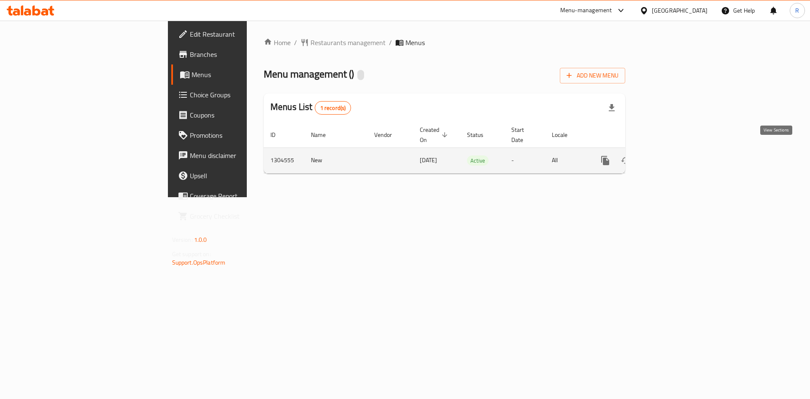
click at [676, 151] on link "enhanced table" at bounding box center [666, 161] width 20 height 20
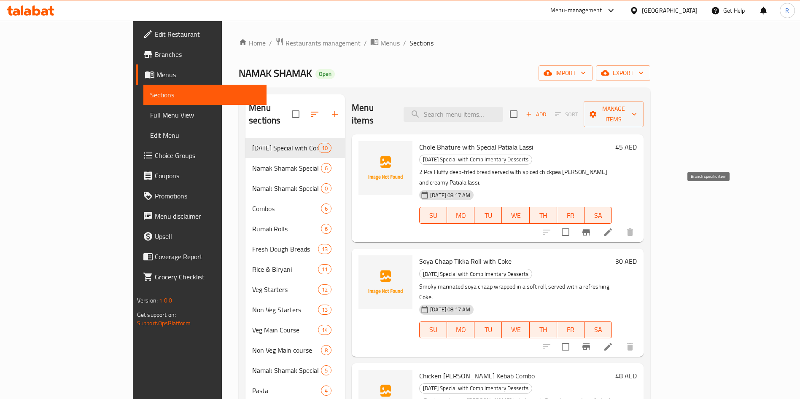
click at [591, 227] on icon "Branch-specific-item" at bounding box center [586, 232] width 10 height 10
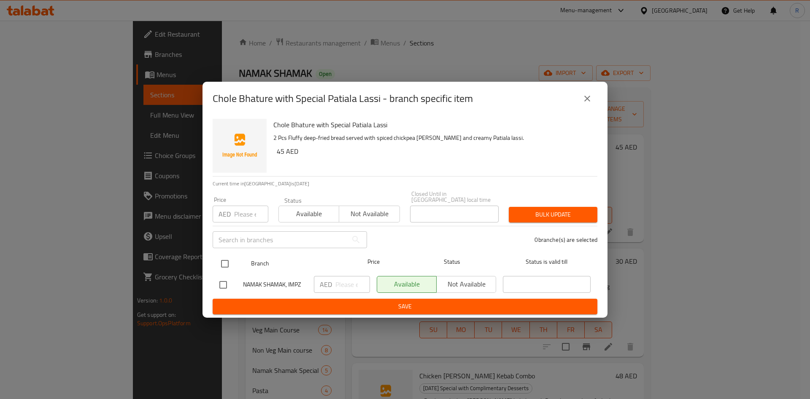
click at [230, 264] on input "checkbox" at bounding box center [225, 264] width 18 height 18
checkbox input "true"
click at [225, 261] on input "checkbox" at bounding box center [225, 264] width 18 height 18
checkbox input "false"
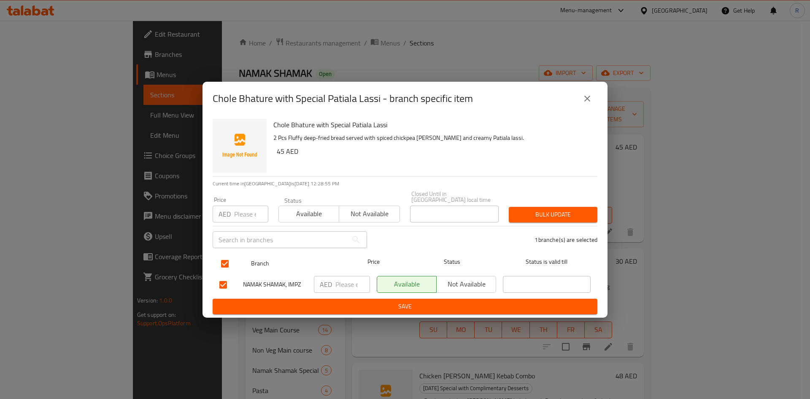
checkbox input "false"
